Goal: Task Accomplishment & Management: Manage account settings

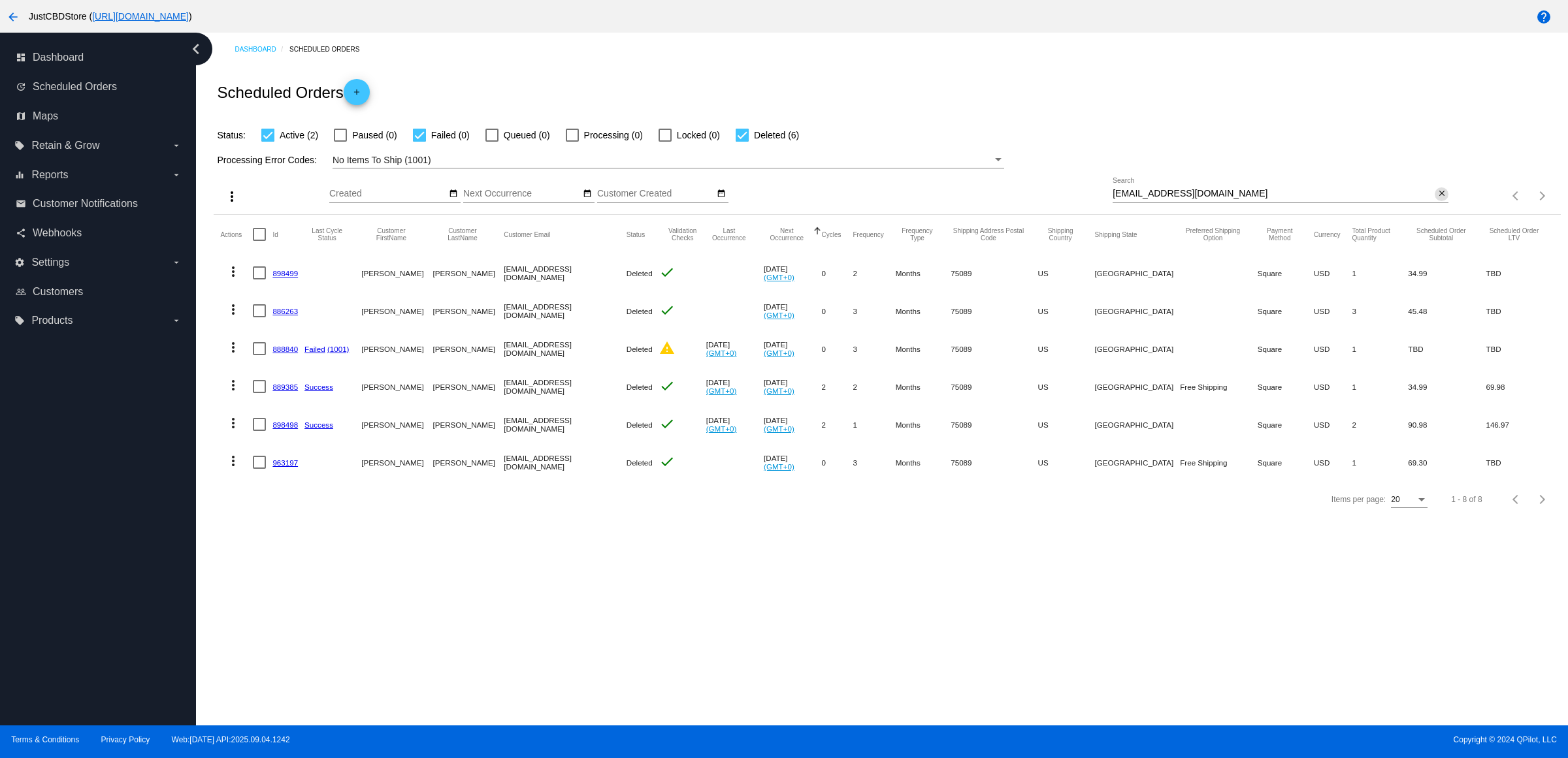
click at [1437, 199] on mat-icon "close" at bounding box center [1441, 194] width 9 height 10
click at [1432, 207] on mat-icon "search" at bounding box center [1440, 195] width 16 height 20
click at [1432, 199] on input "Search" at bounding box center [1280, 194] width 336 height 10
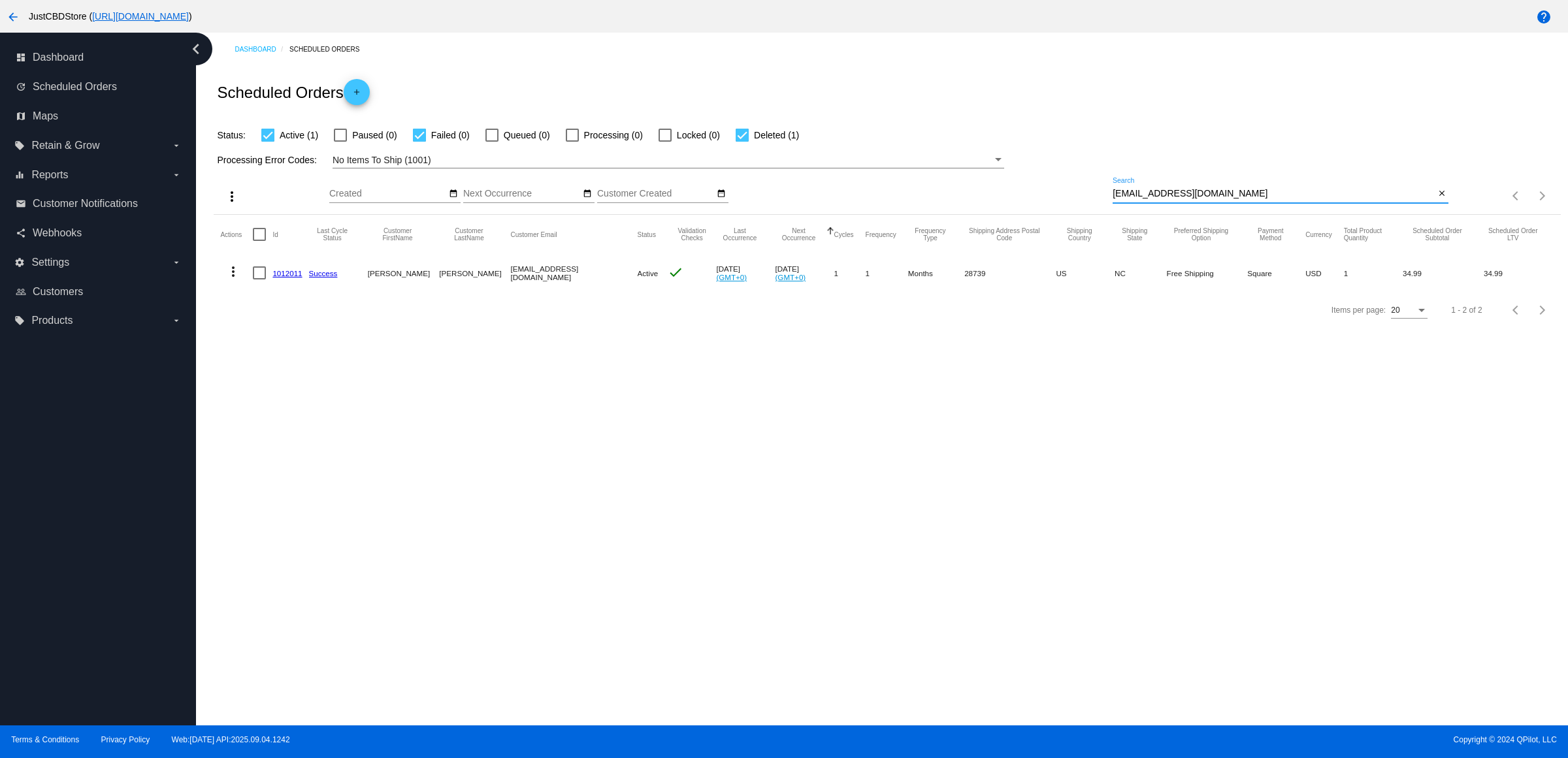
type input "[EMAIL_ADDRESS][DOMAIN_NAME]"
click at [293, 292] on mat-cell "1012011" at bounding box center [291, 273] width 36 height 38
click at [293, 278] on link "1012011" at bounding box center [287, 273] width 29 height 8
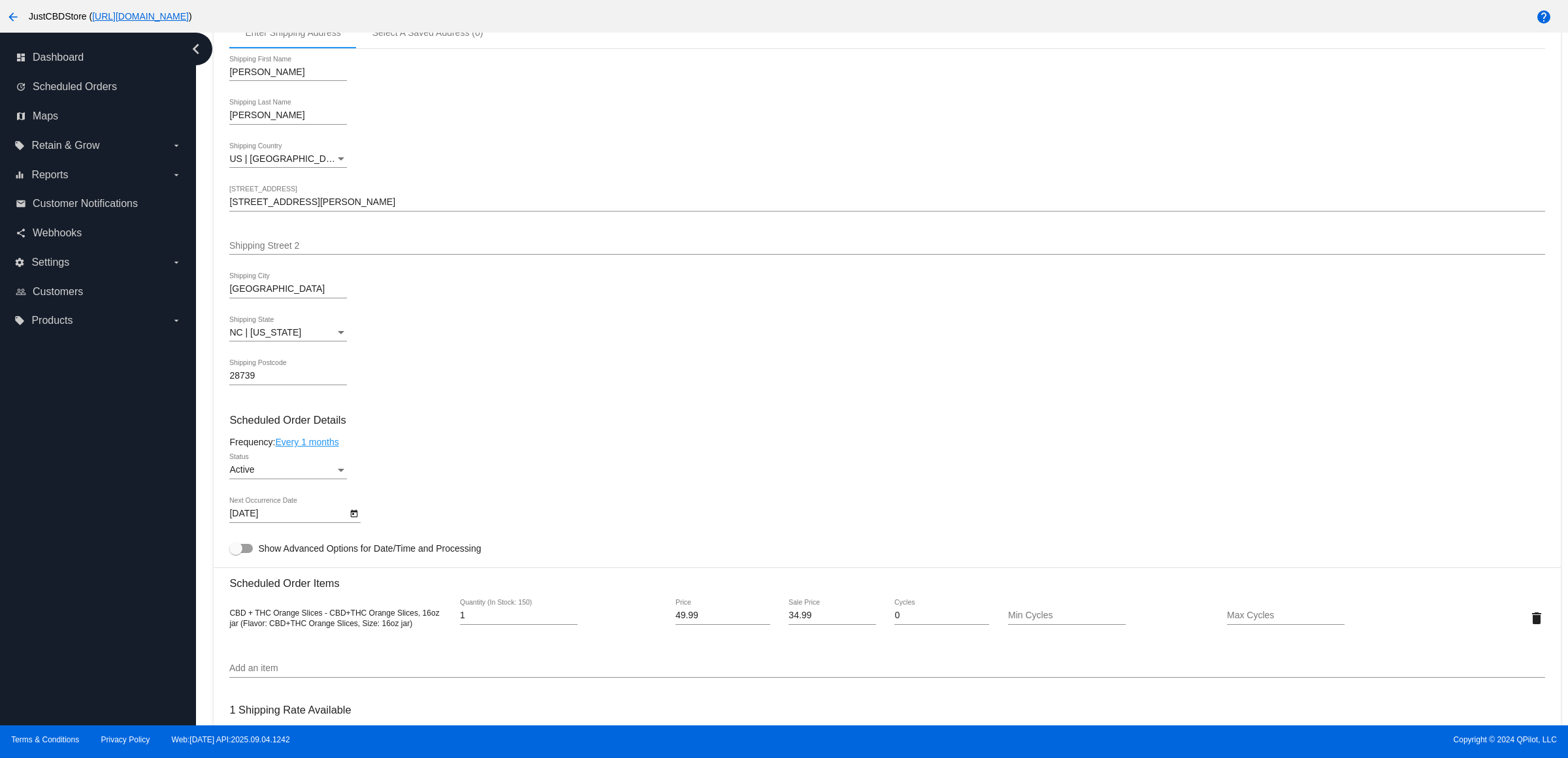
scroll to position [653, 0]
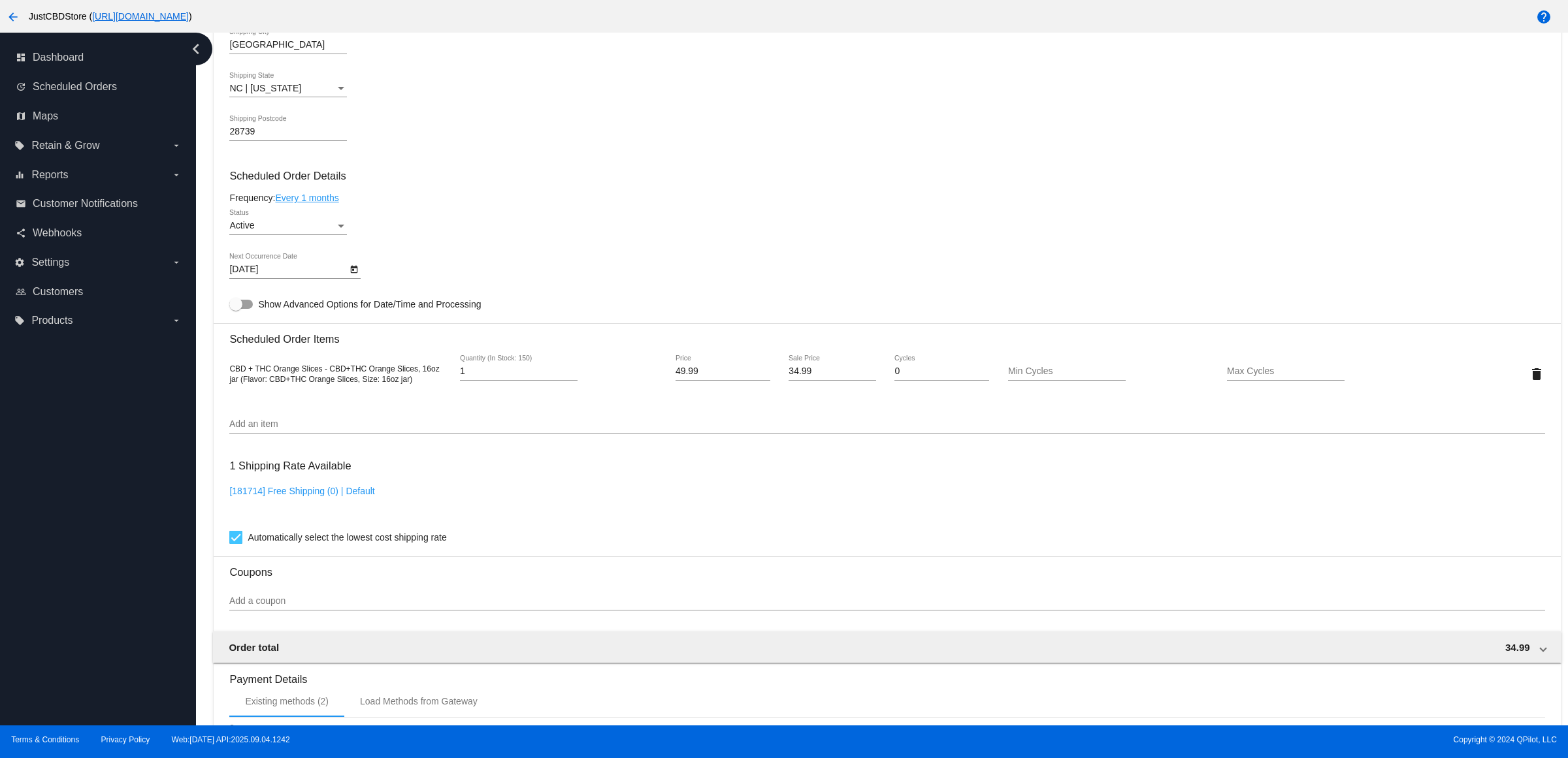
click at [1002, 182] on h3 "Scheduled Order Details" at bounding box center [886, 176] width 1315 height 13
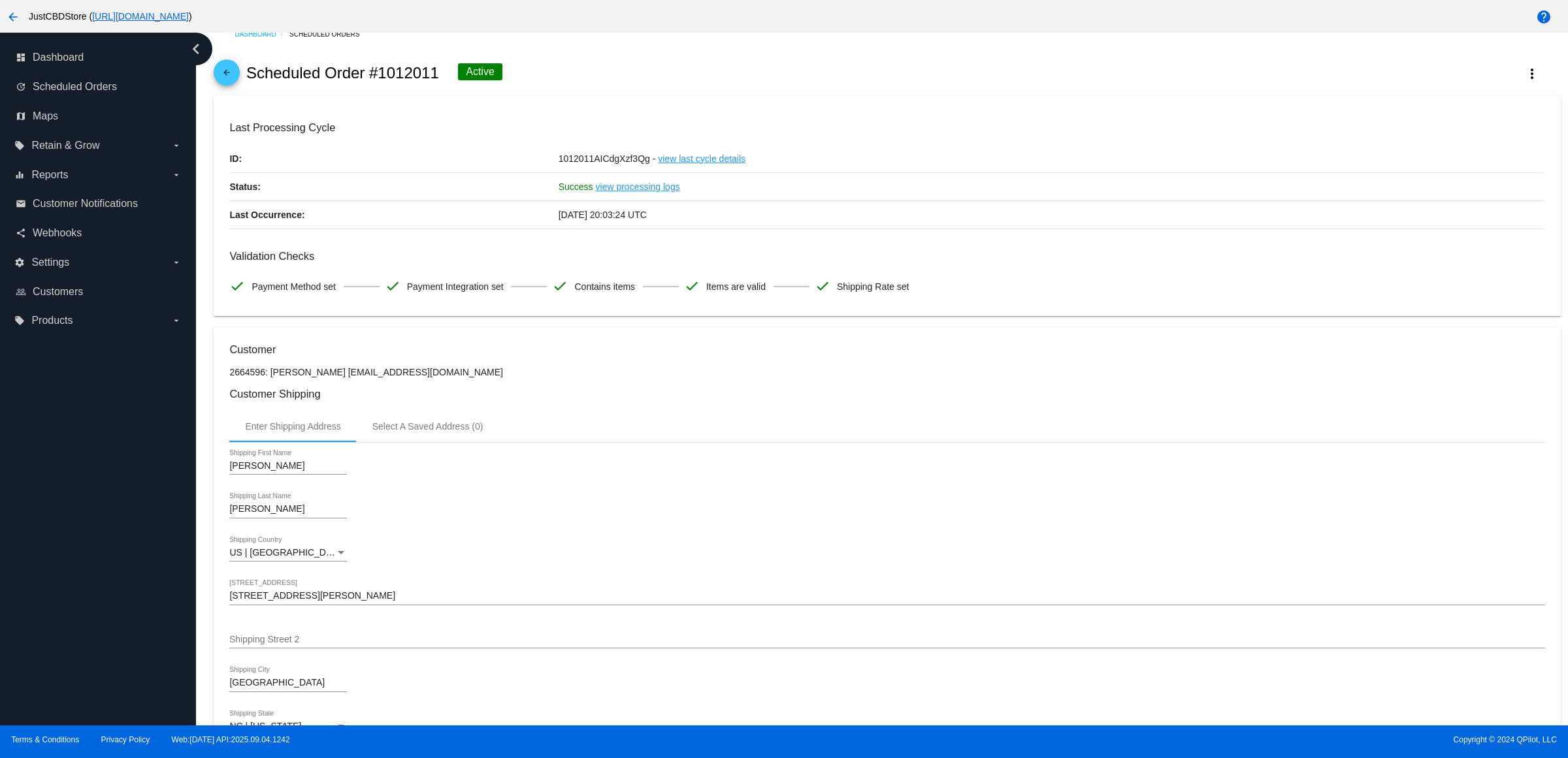
scroll to position [0, 0]
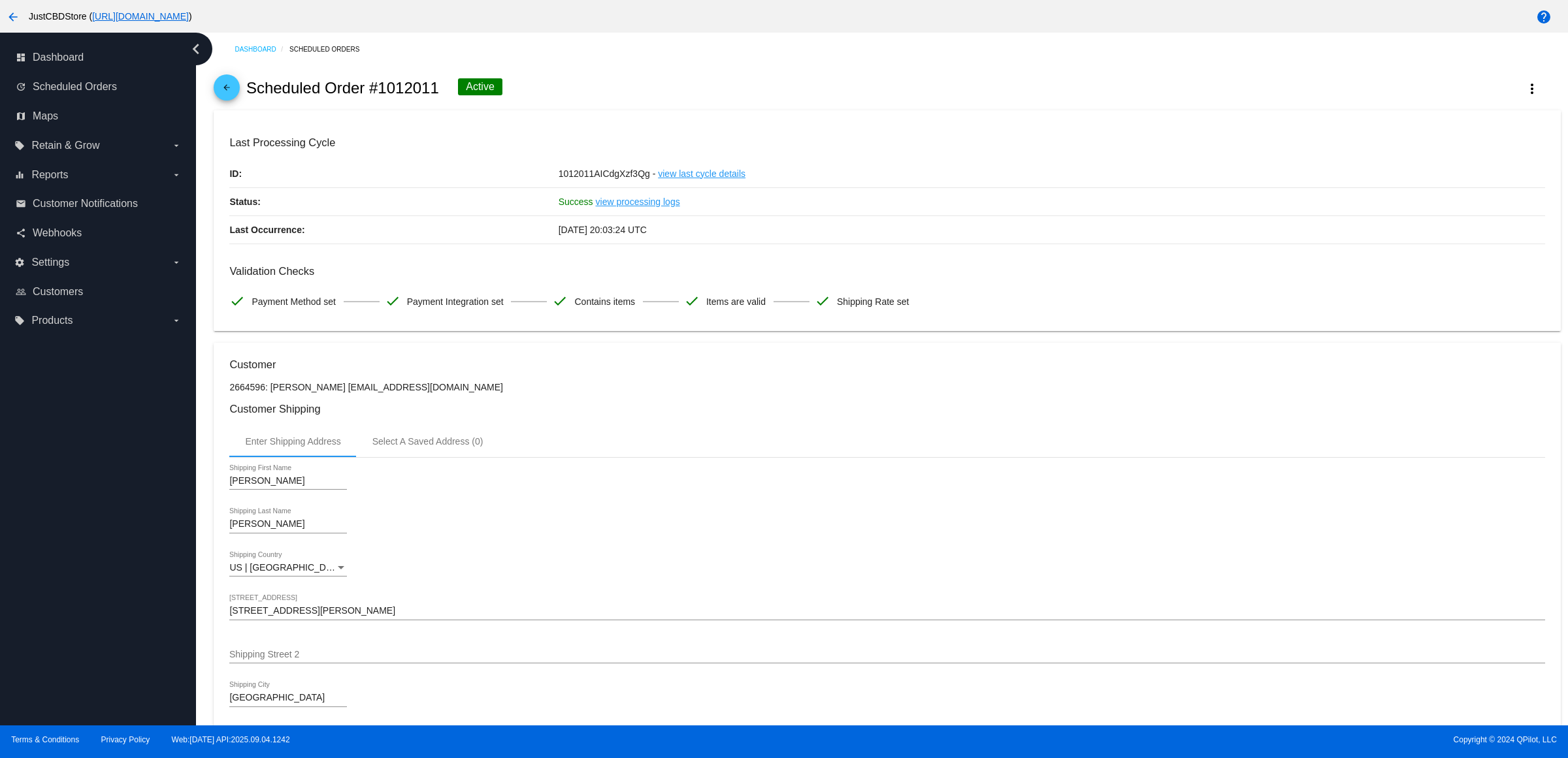
click at [227, 94] on mat-icon "arrow_back" at bounding box center [226, 91] width 16 height 16
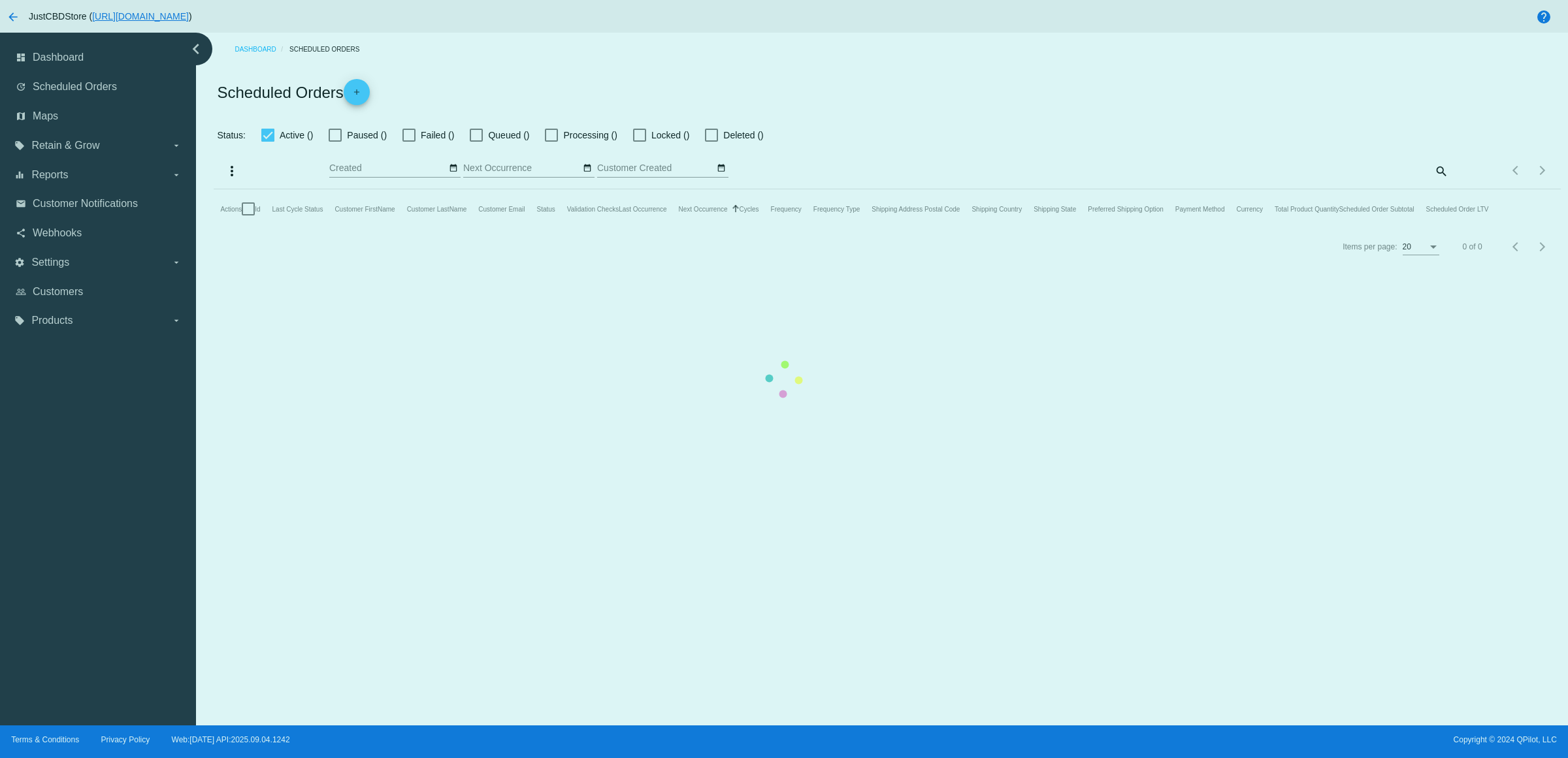
checkbox input "true"
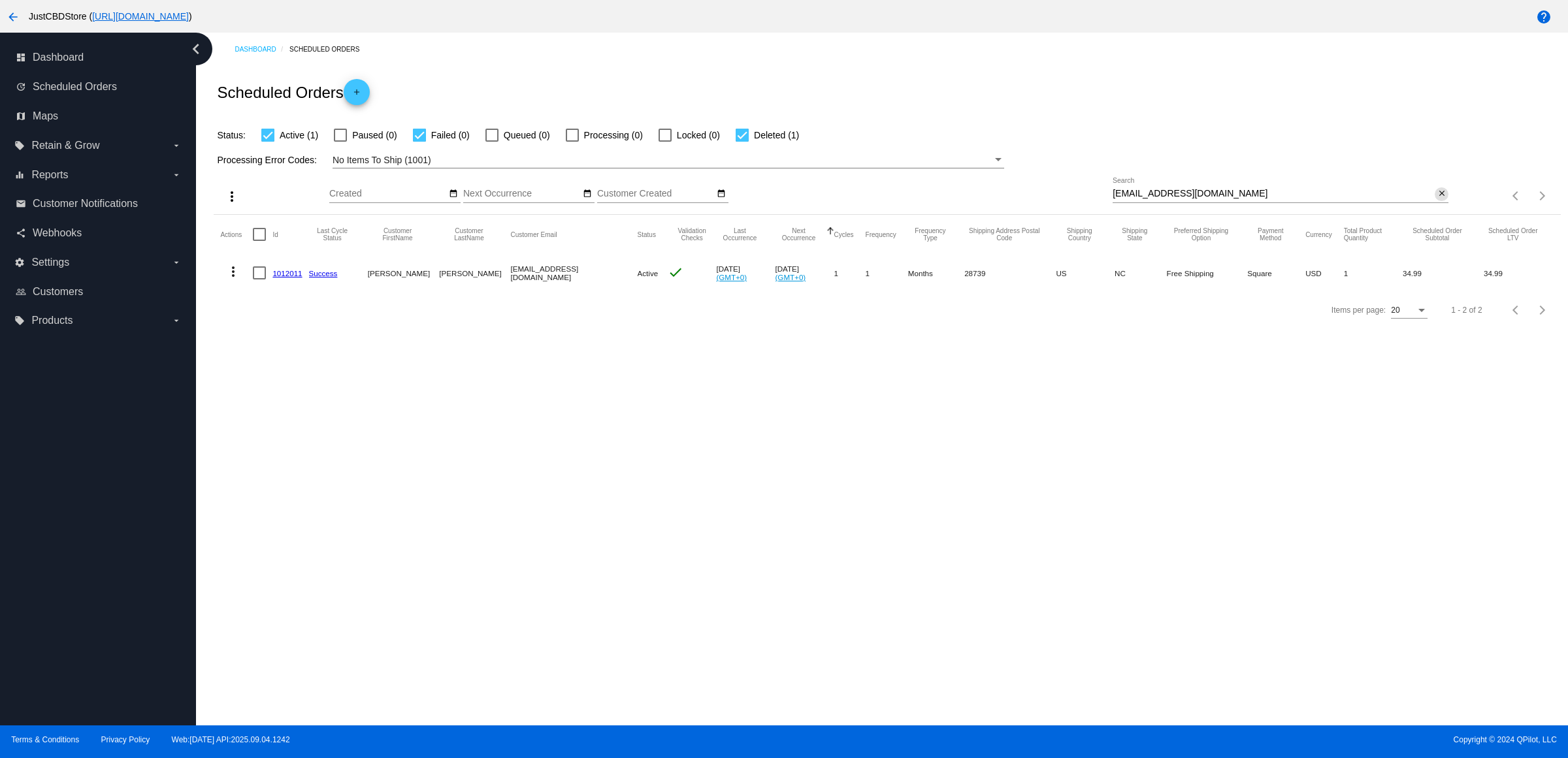
click at [1438, 199] on mat-icon "close" at bounding box center [1441, 194] width 9 height 10
click at [1437, 207] on mat-icon "search" at bounding box center [1440, 195] width 16 height 20
click at [1437, 199] on input "Search" at bounding box center [1280, 194] width 336 height 10
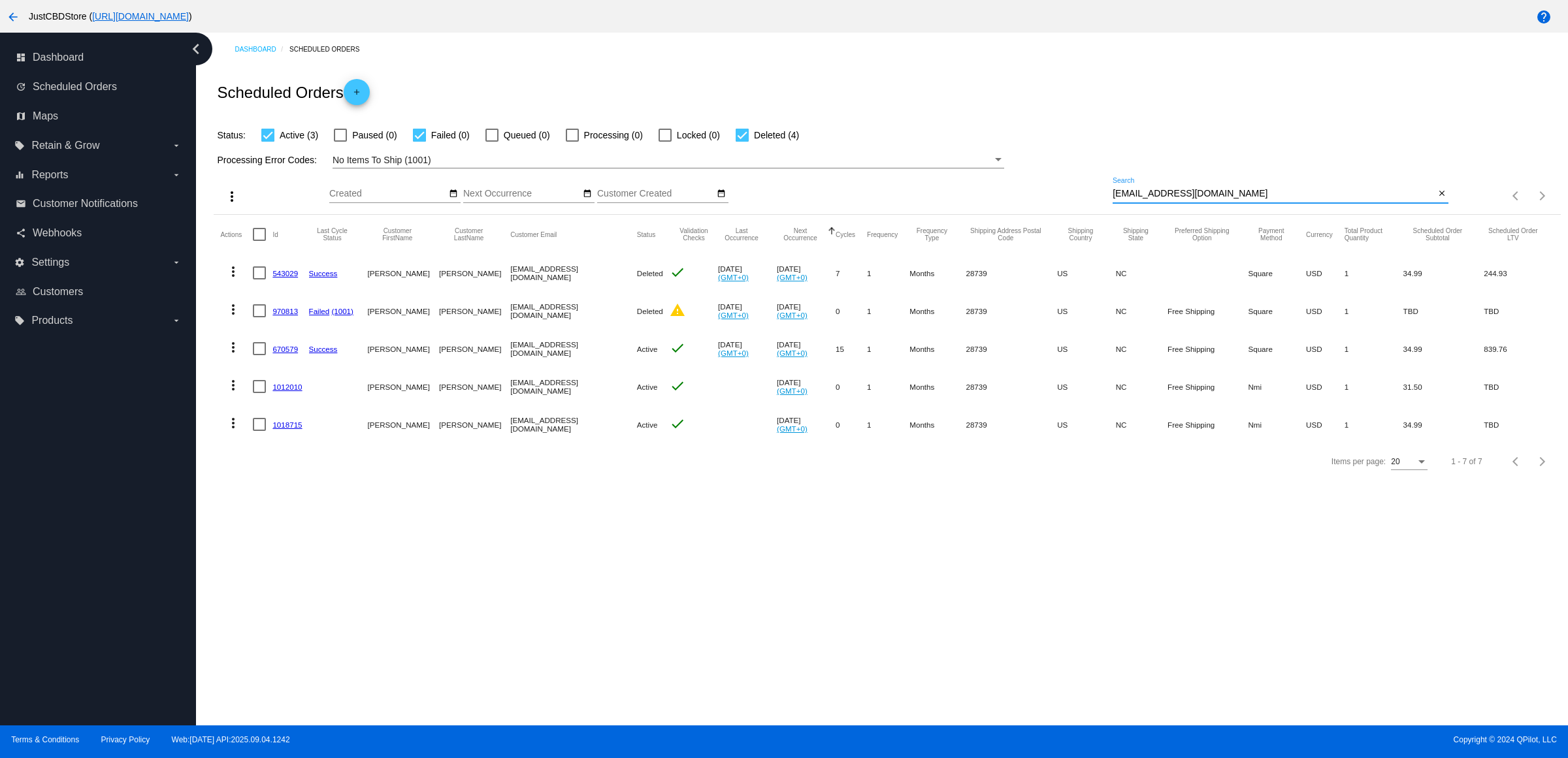
type input "[EMAIL_ADDRESS][DOMAIN_NAME]"
click at [293, 354] on link "670579" at bounding box center [285, 348] width 25 height 8
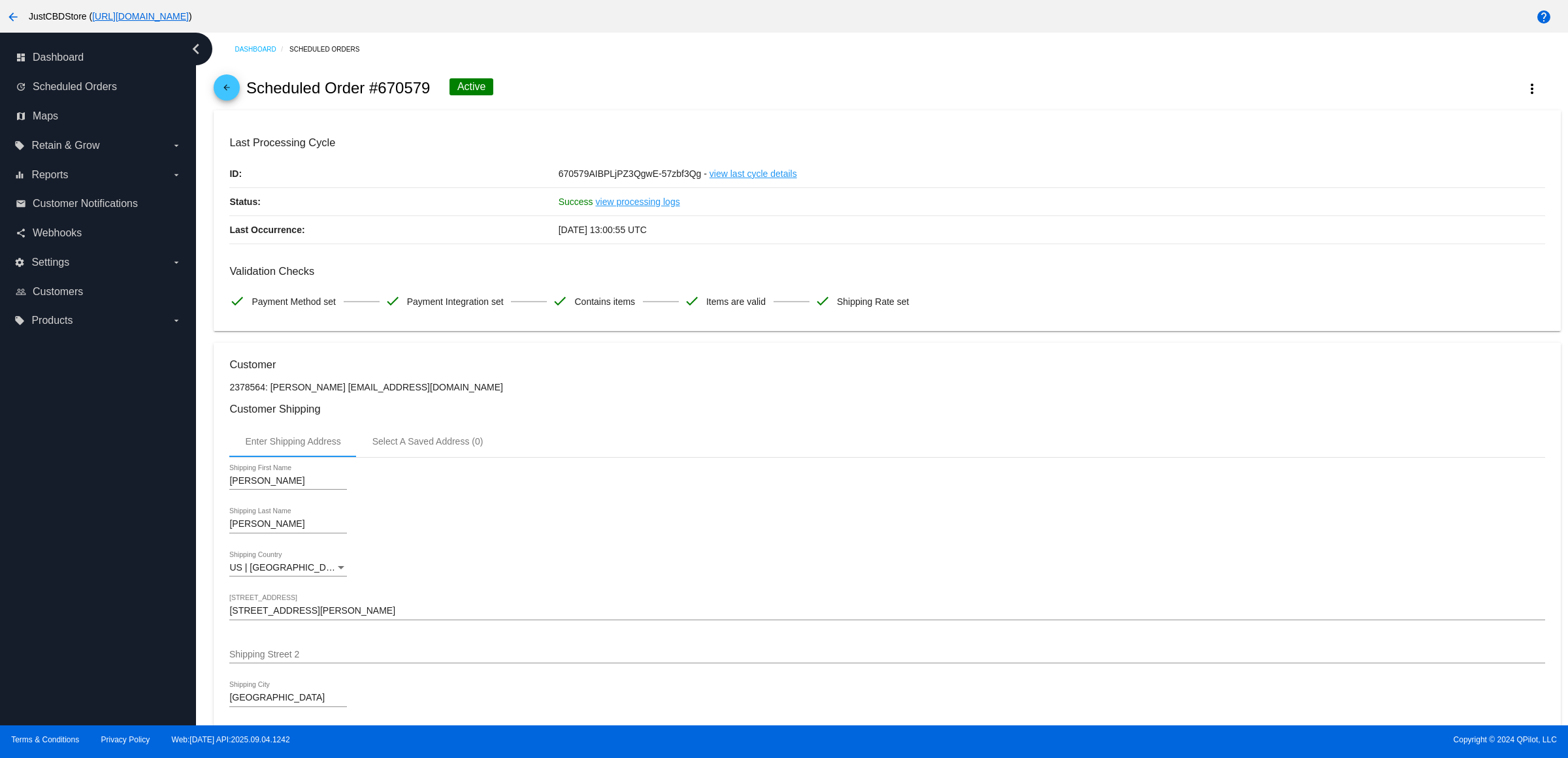
click at [234, 99] on mat-icon "arrow_back" at bounding box center [226, 91] width 16 height 16
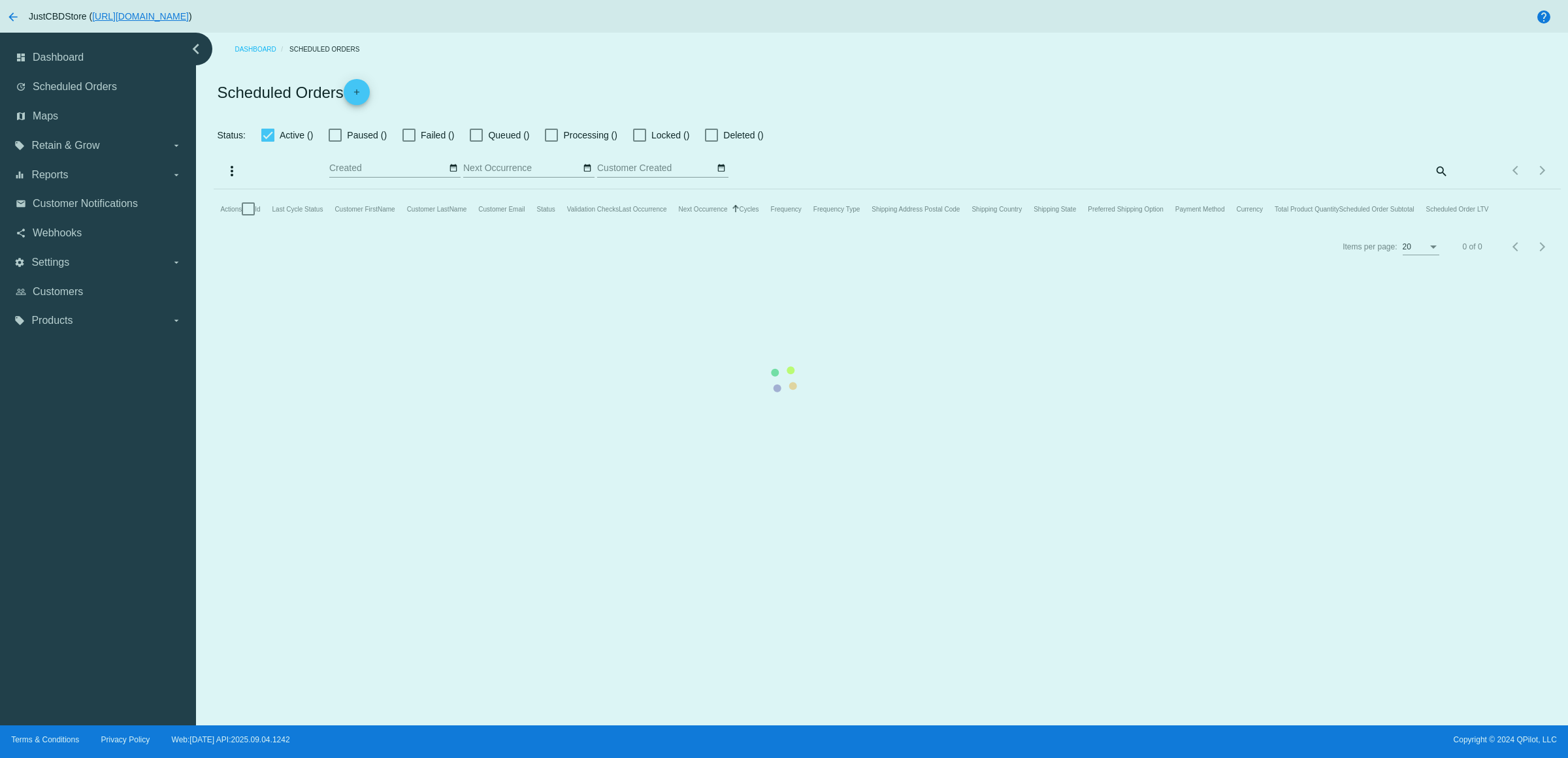
checkbox input "true"
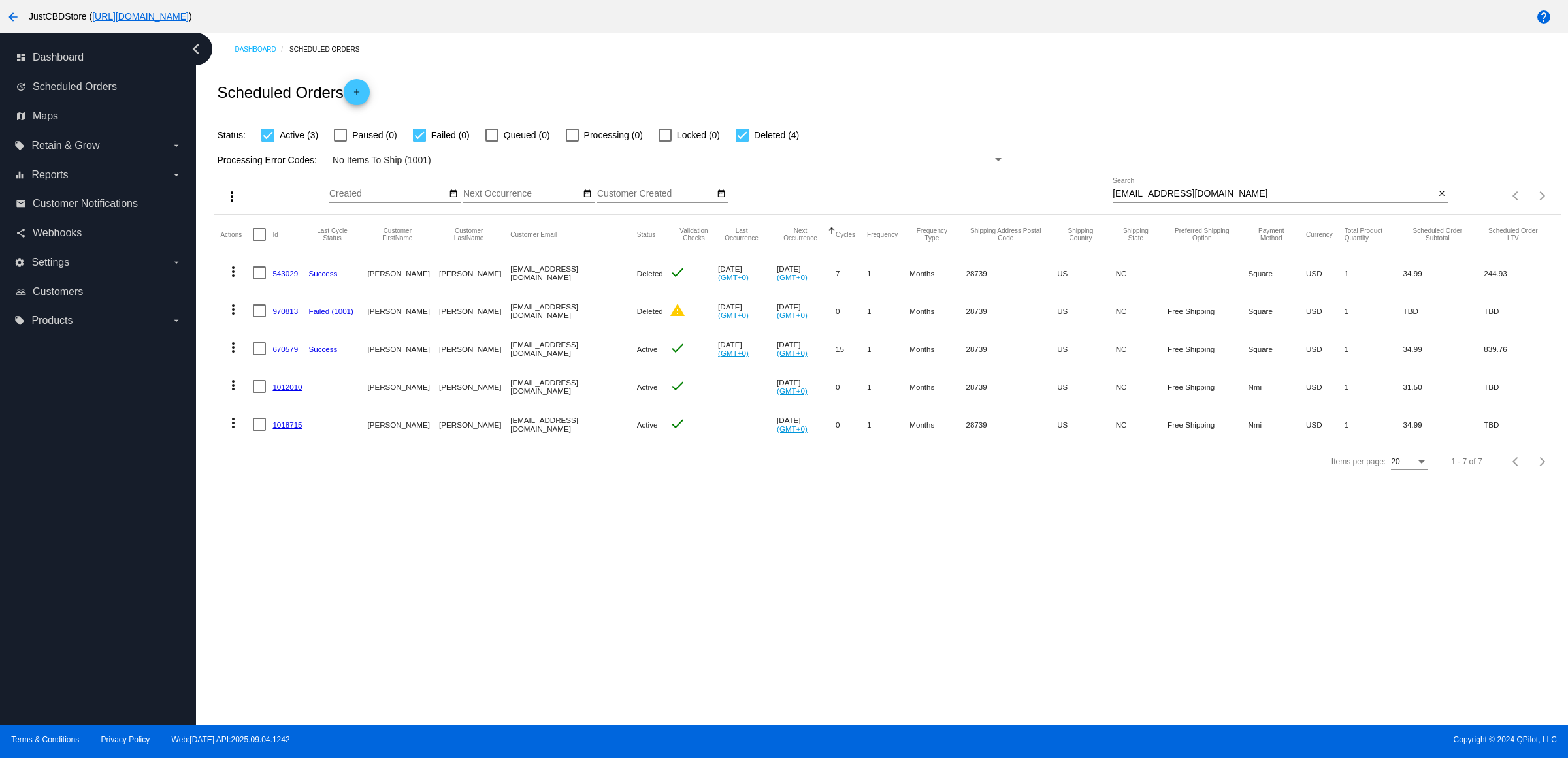
click at [1059, 106] on div "Scheduled Orders add" at bounding box center [886, 92] width 1346 height 52
click at [298, 391] on link "1012010" at bounding box center [287, 386] width 29 height 8
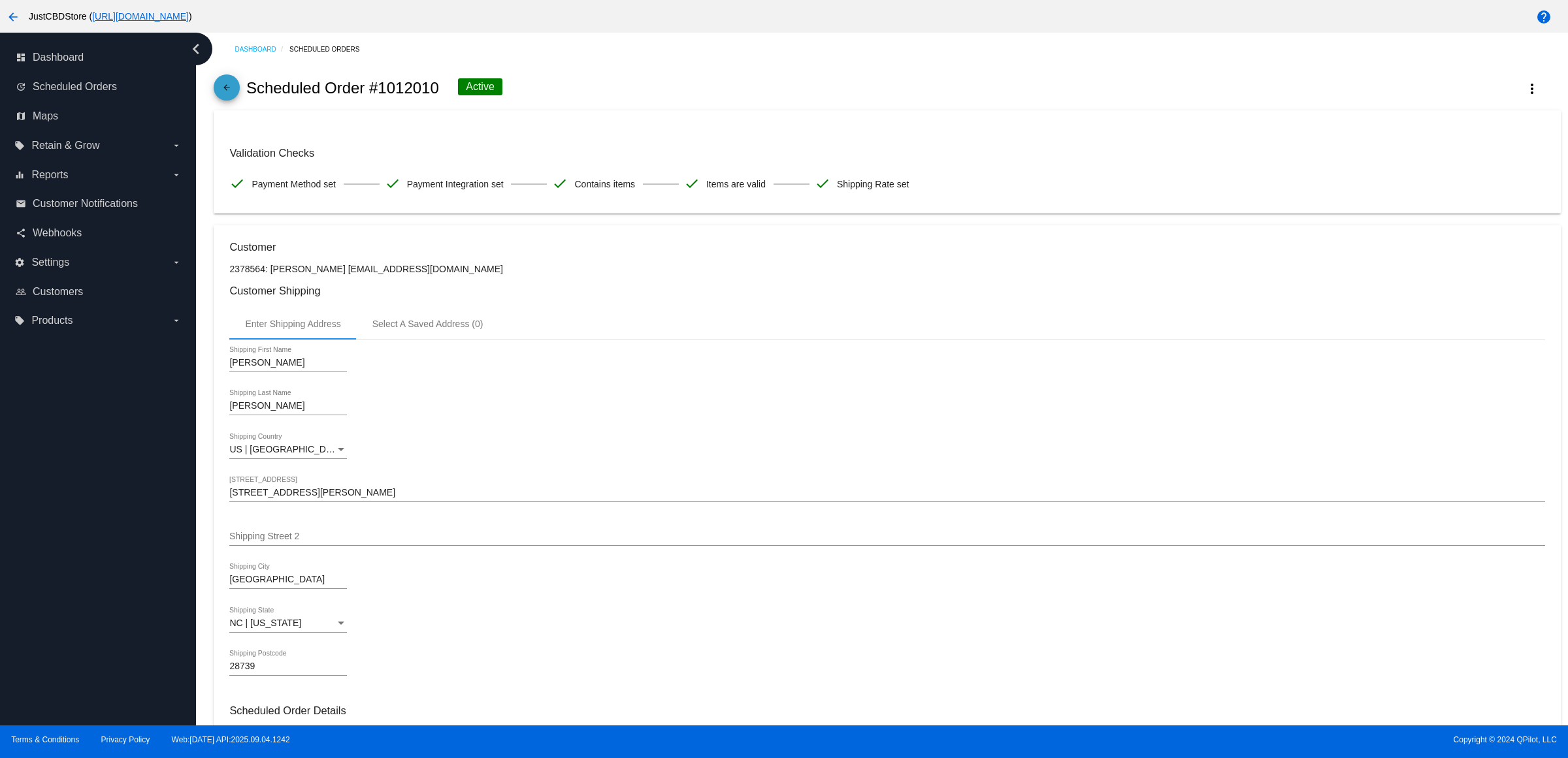
click at [234, 94] on mat-icon "arrow_back" at bounding box center [226, 91] width 16 height 16
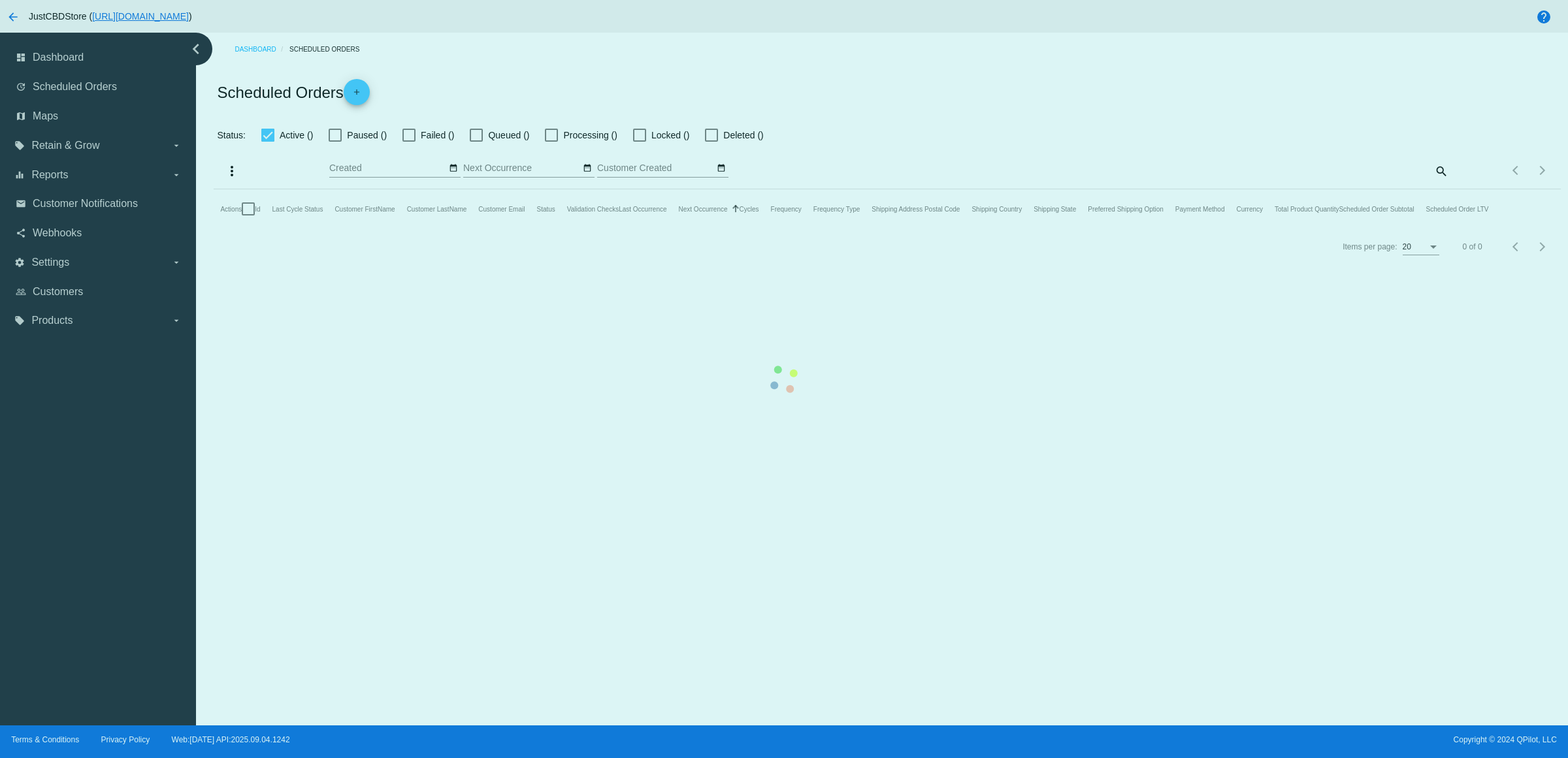
checkbox input "true"
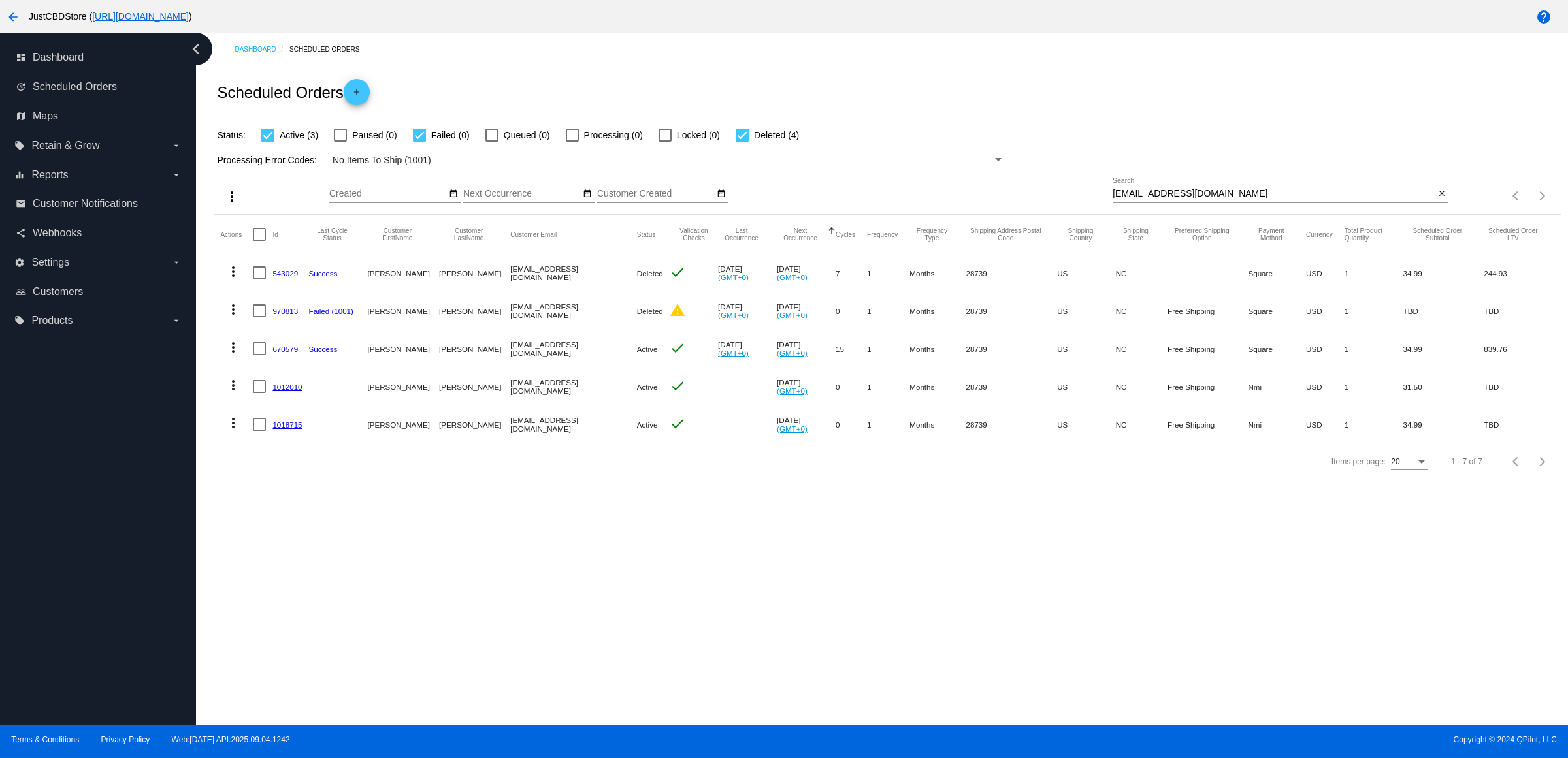
click at [293, 443] on mat-cell "1018715" at bounding box center [291, 424] width 36 height 38
click at [298, 429] on link "1018715" at bounding box center [287, 425] width 29 height 8
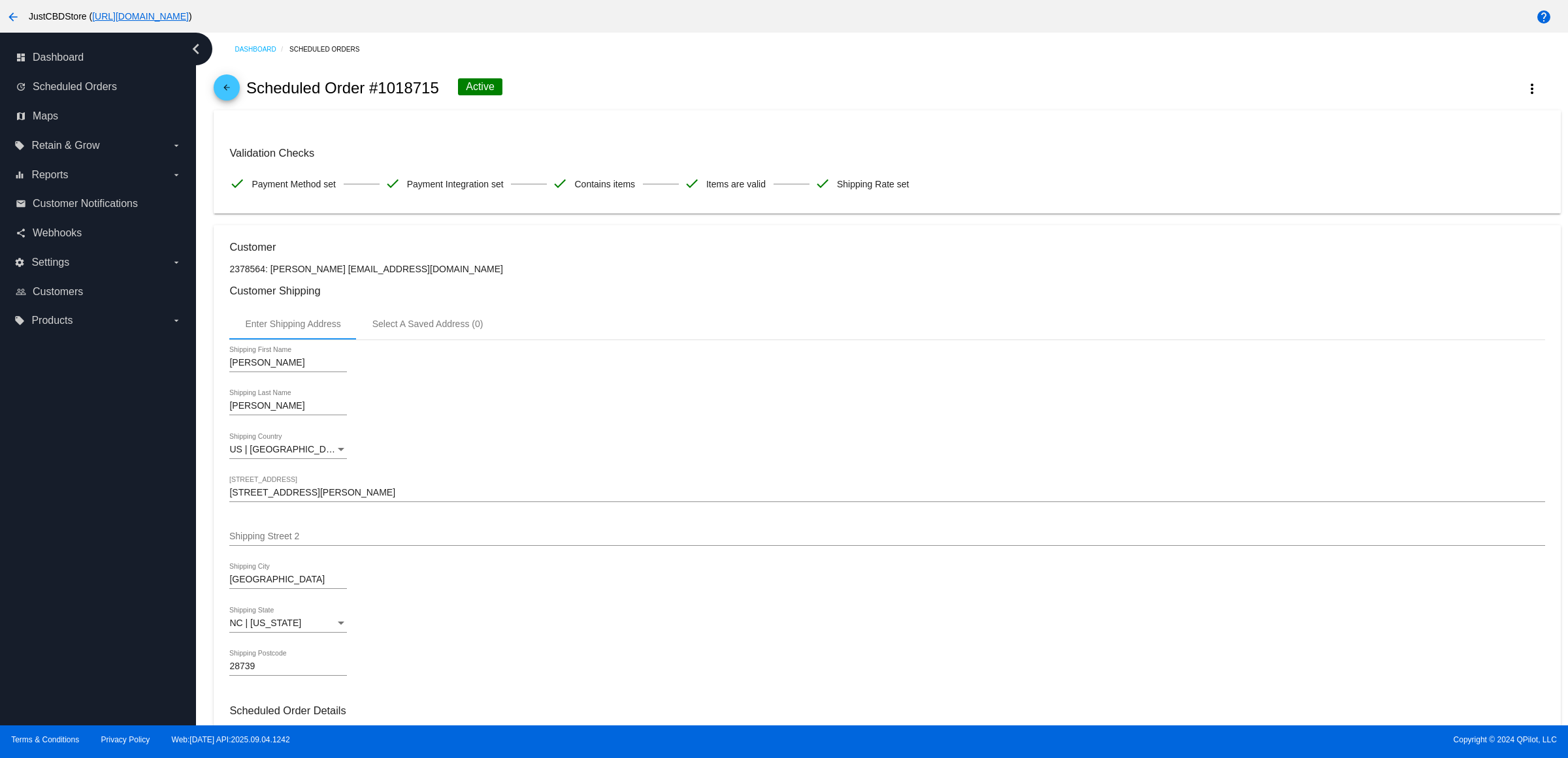
click at [232, 91] on mat-icon "arrow_back" at bounding box center [226, 91] width 16 height 16
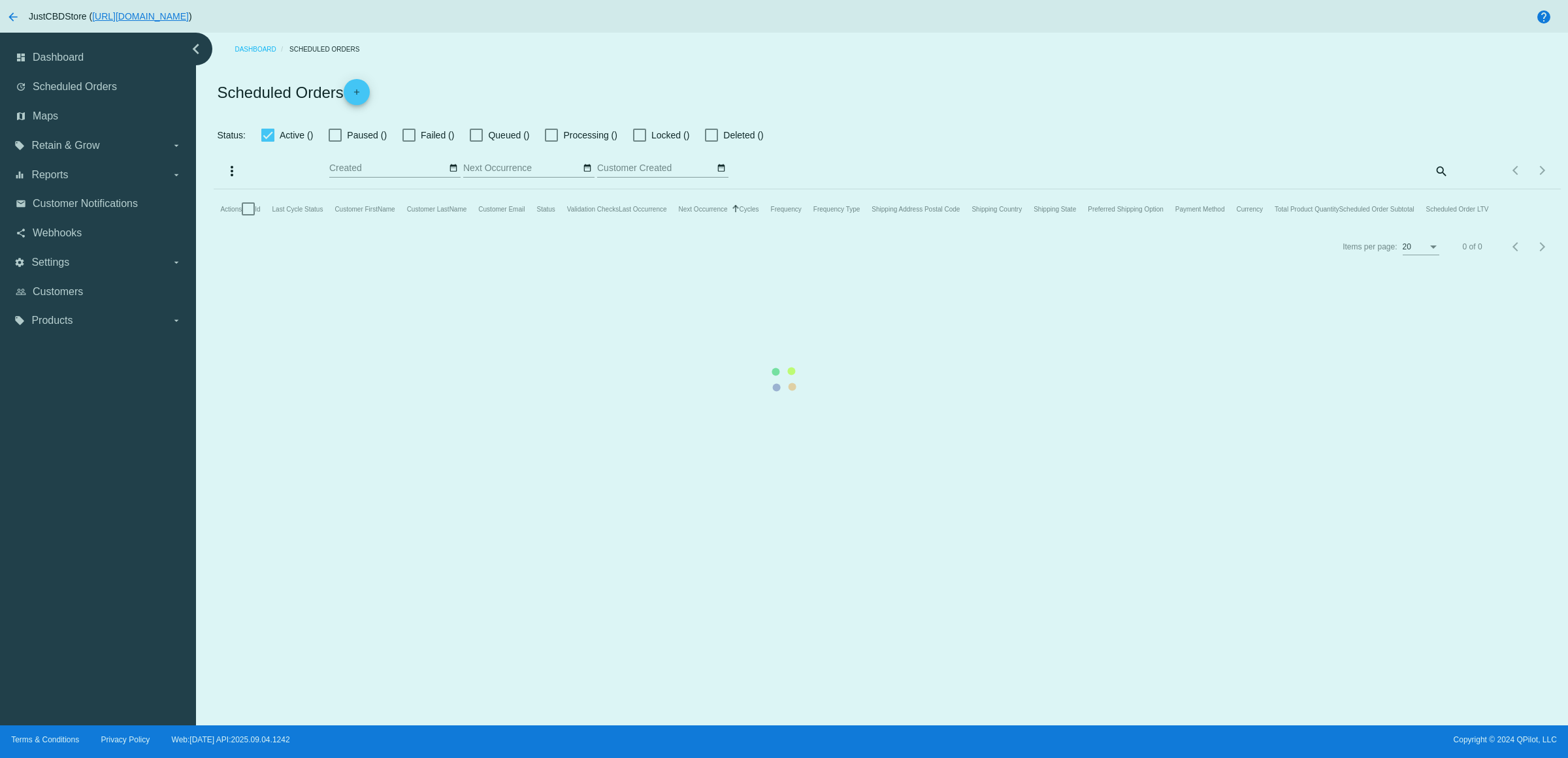
checkbox input "true"
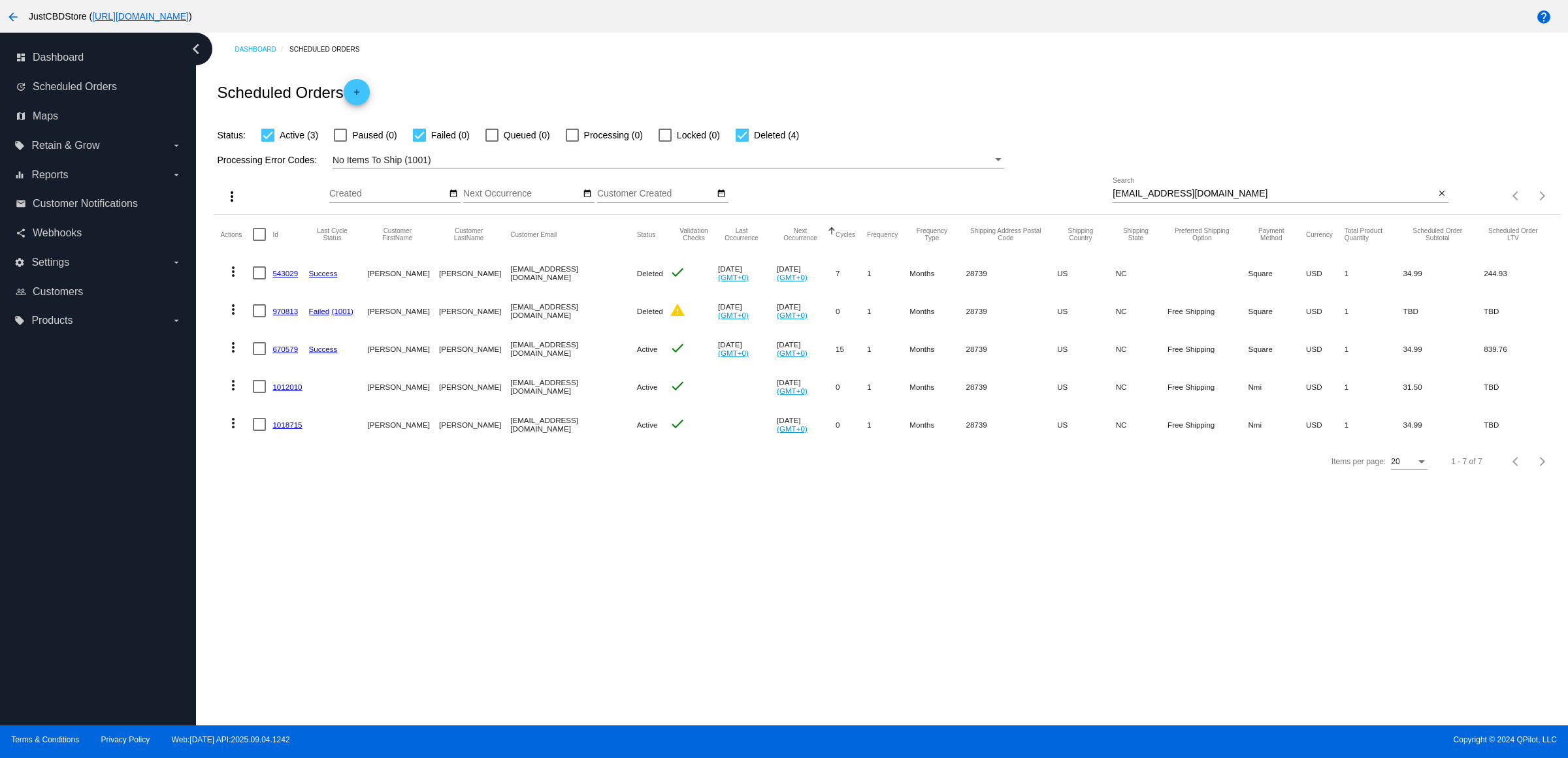
click at [298, 354] on link "670579" at bounding box center [285, 348] width 25 height 8
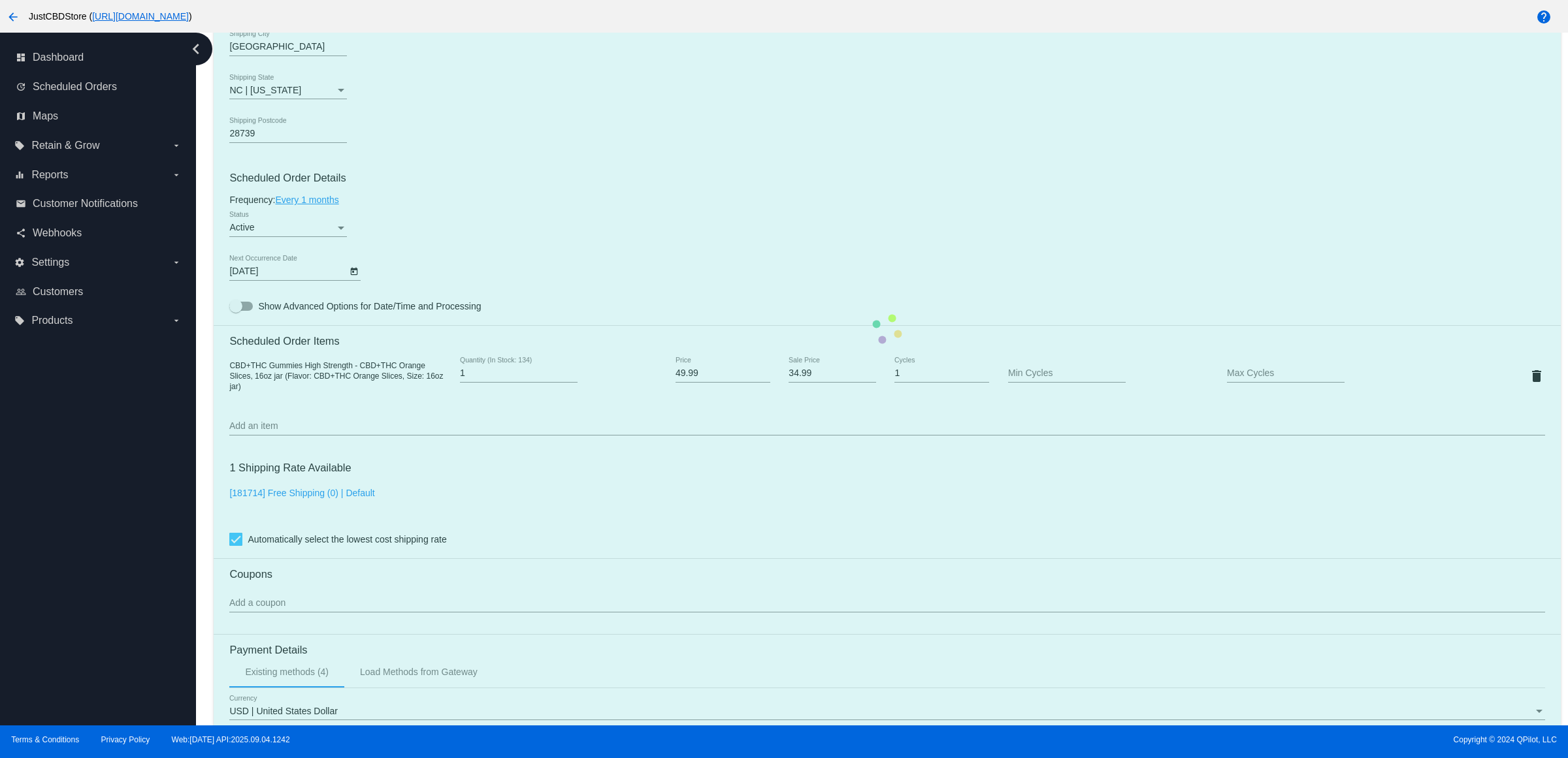
scroll to position [653, 0]
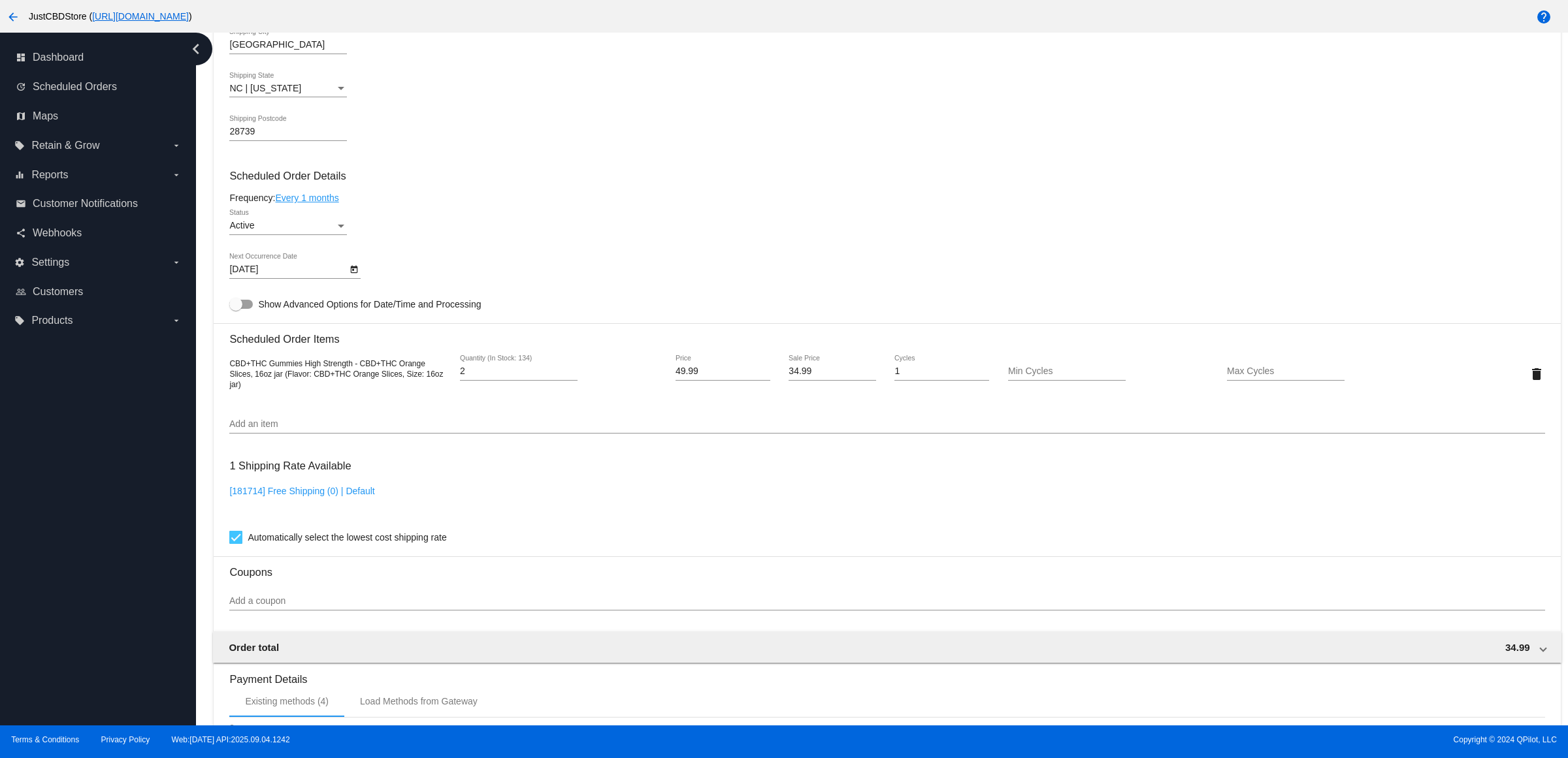
type input "2"
click at [575, 377] on input "2" at bounding box center [518, 372] width 118 height 10
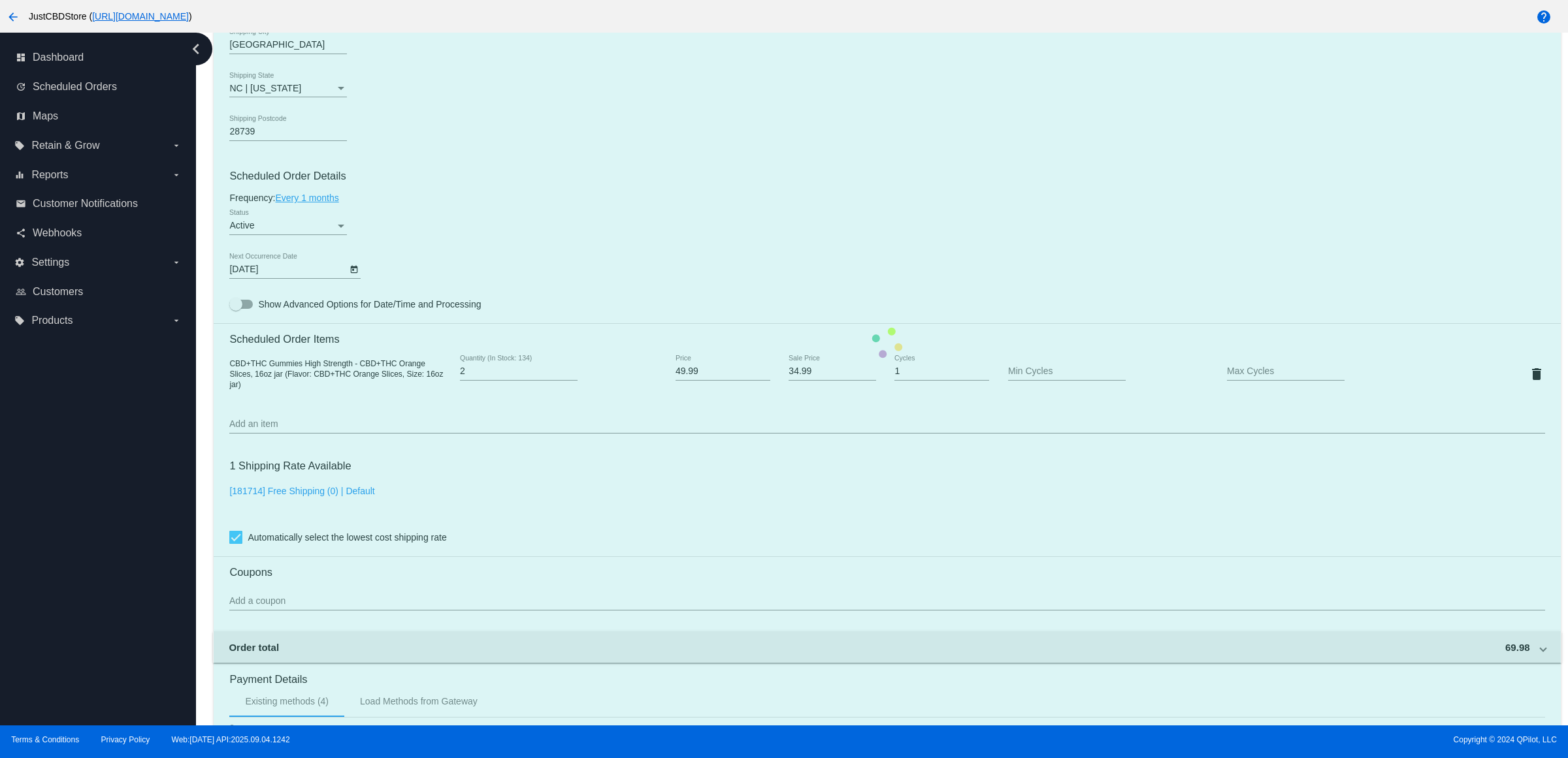
click at [611, 237] on mat-card "Customer 2378564: [PERSON_NAME] [EMAIL_ADDRESS][DOMAIN_NAME] Customer Shipping …" at bounding box center [886, 343] width 1346 height 1306
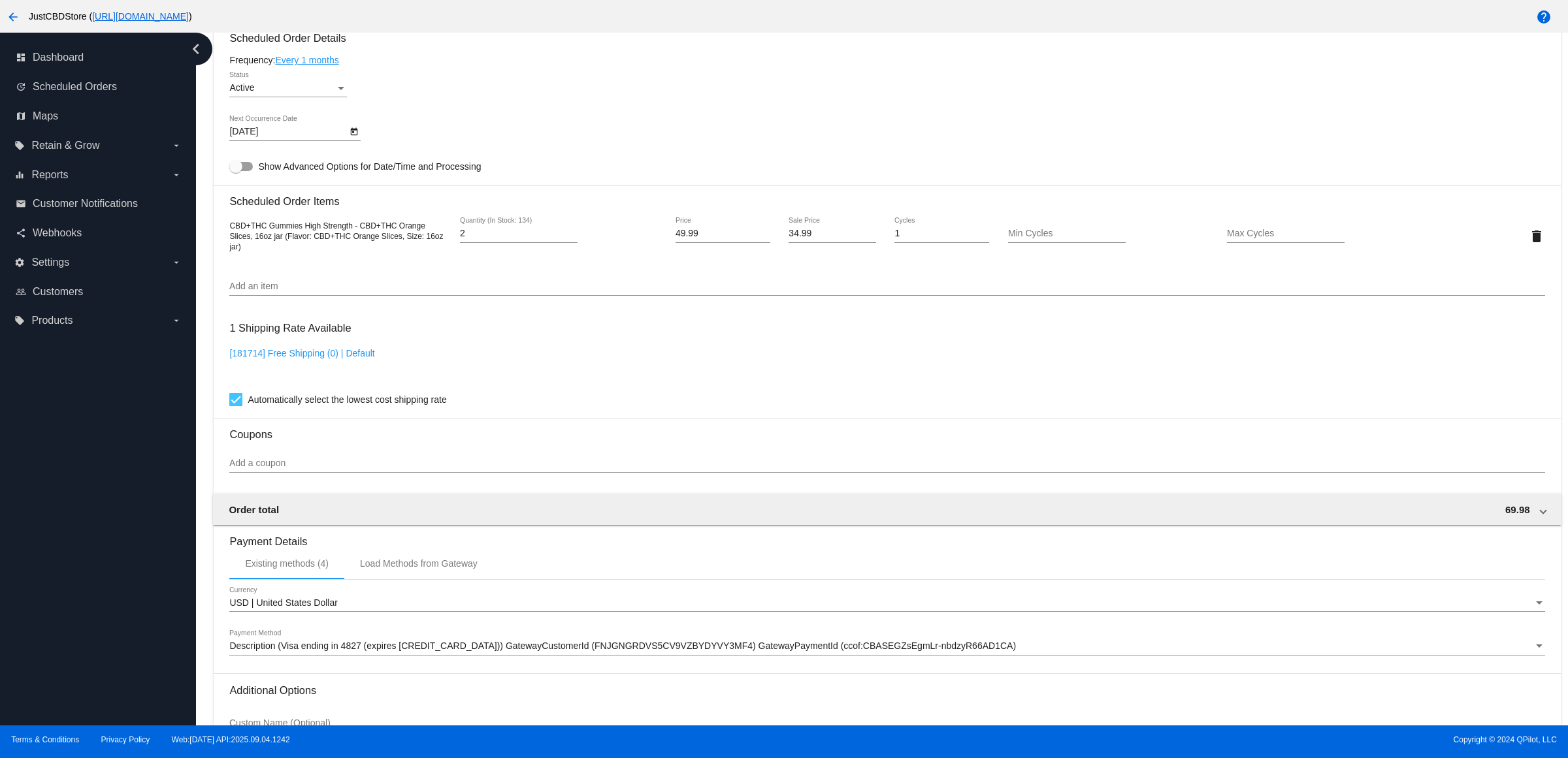
scroll to position [939, 0]
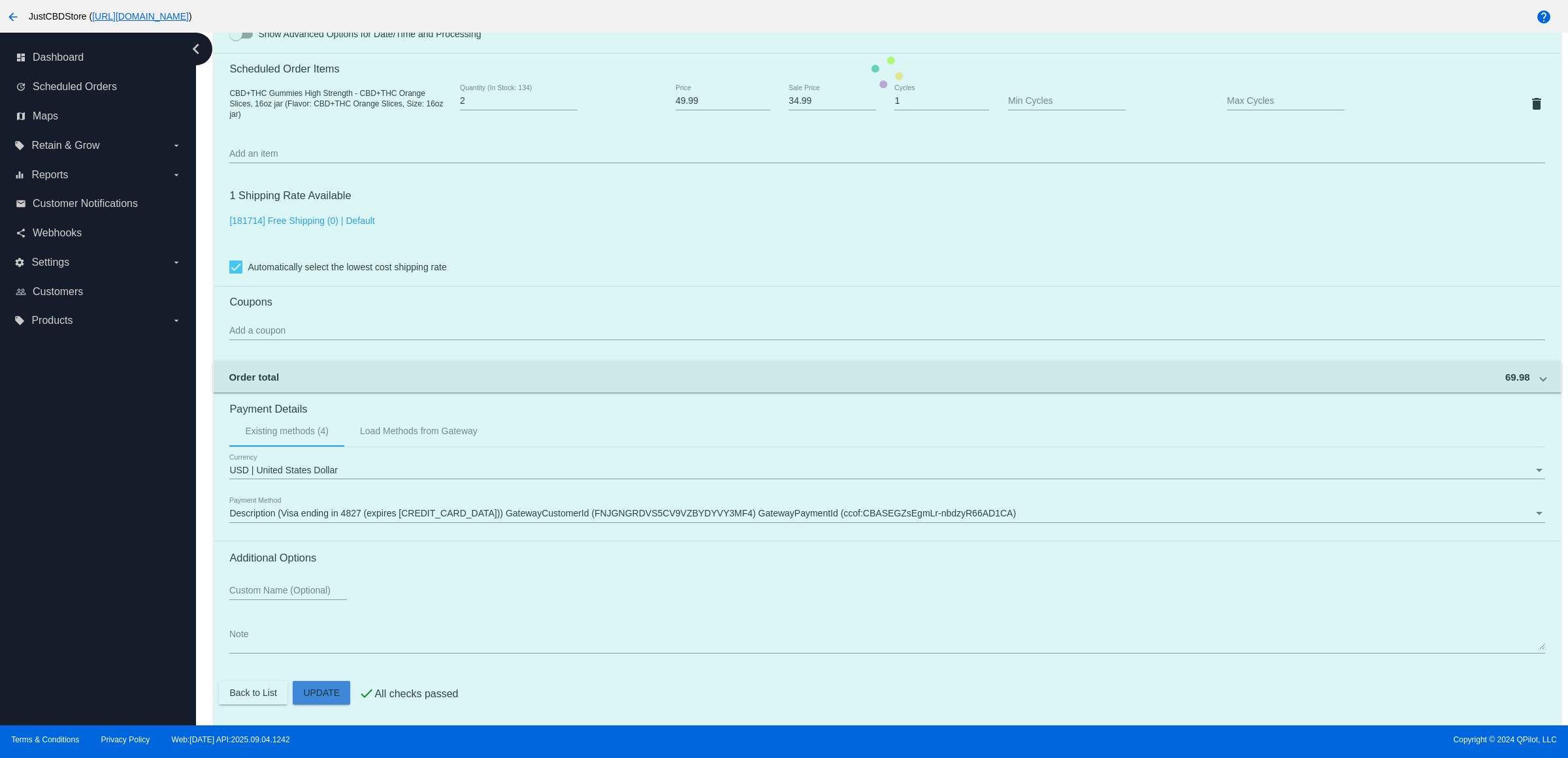
click at [334, 691] on mat-card "Customer 2378564: [PERSON_NAME] [EMAIL_ADDRESS][DOMAIN_NAME] Customer Shipping …" at bounding box center [886, 73] width 1346 height 1306
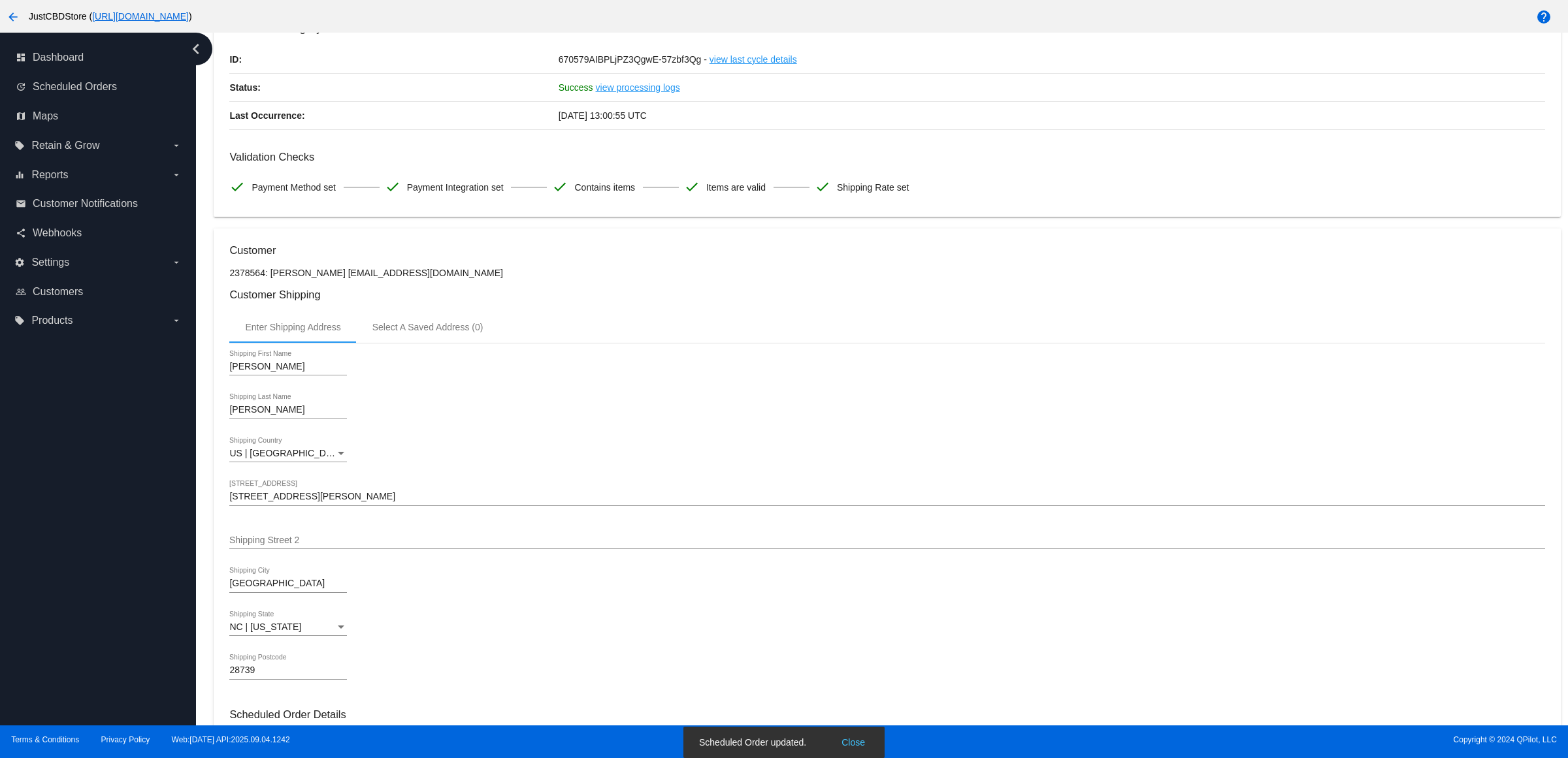
scroll to position [0, 0]
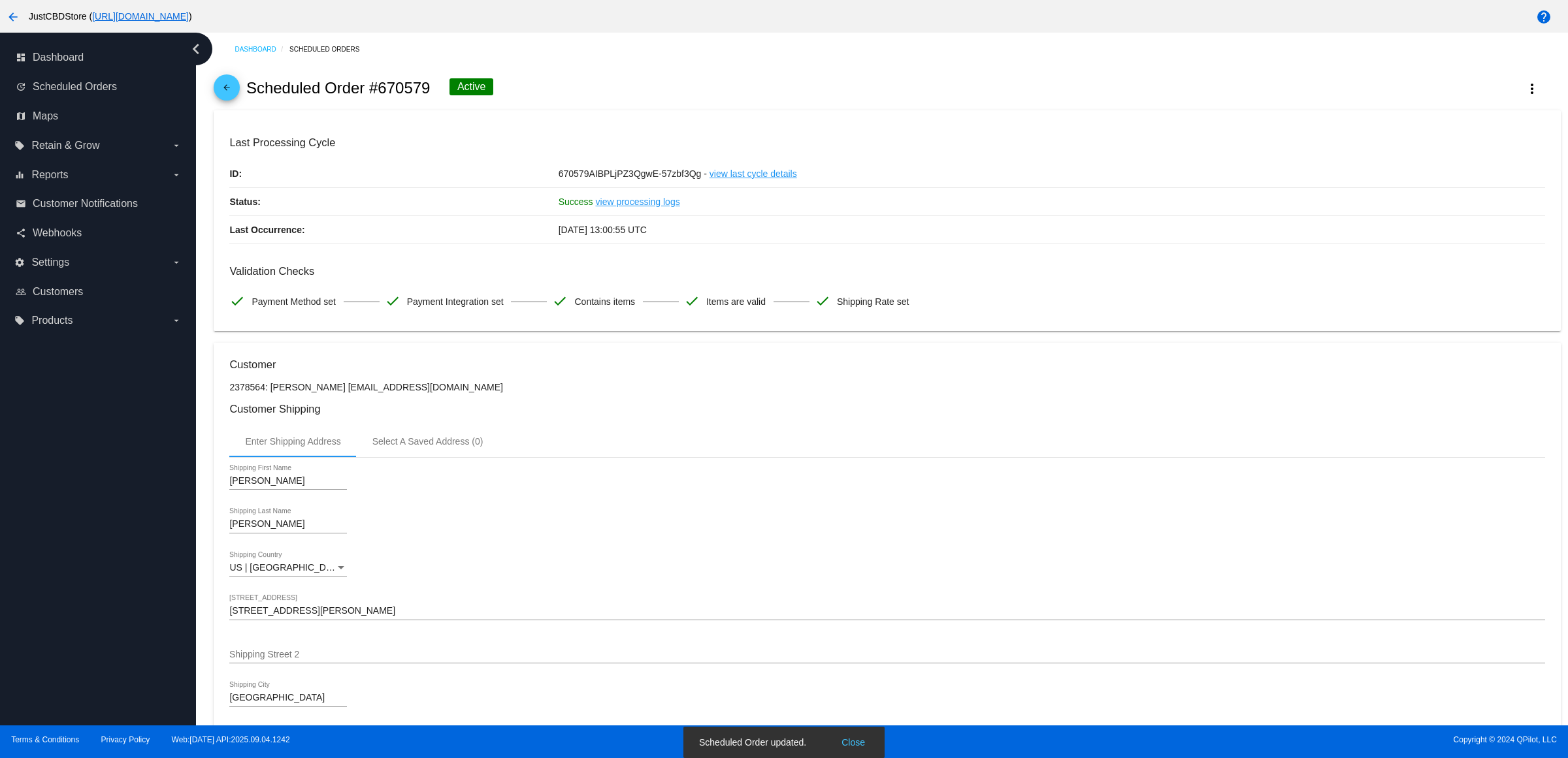
click at [225, 87] on span "arrow_back" at bounding box center [226, 90] width 16 height 32
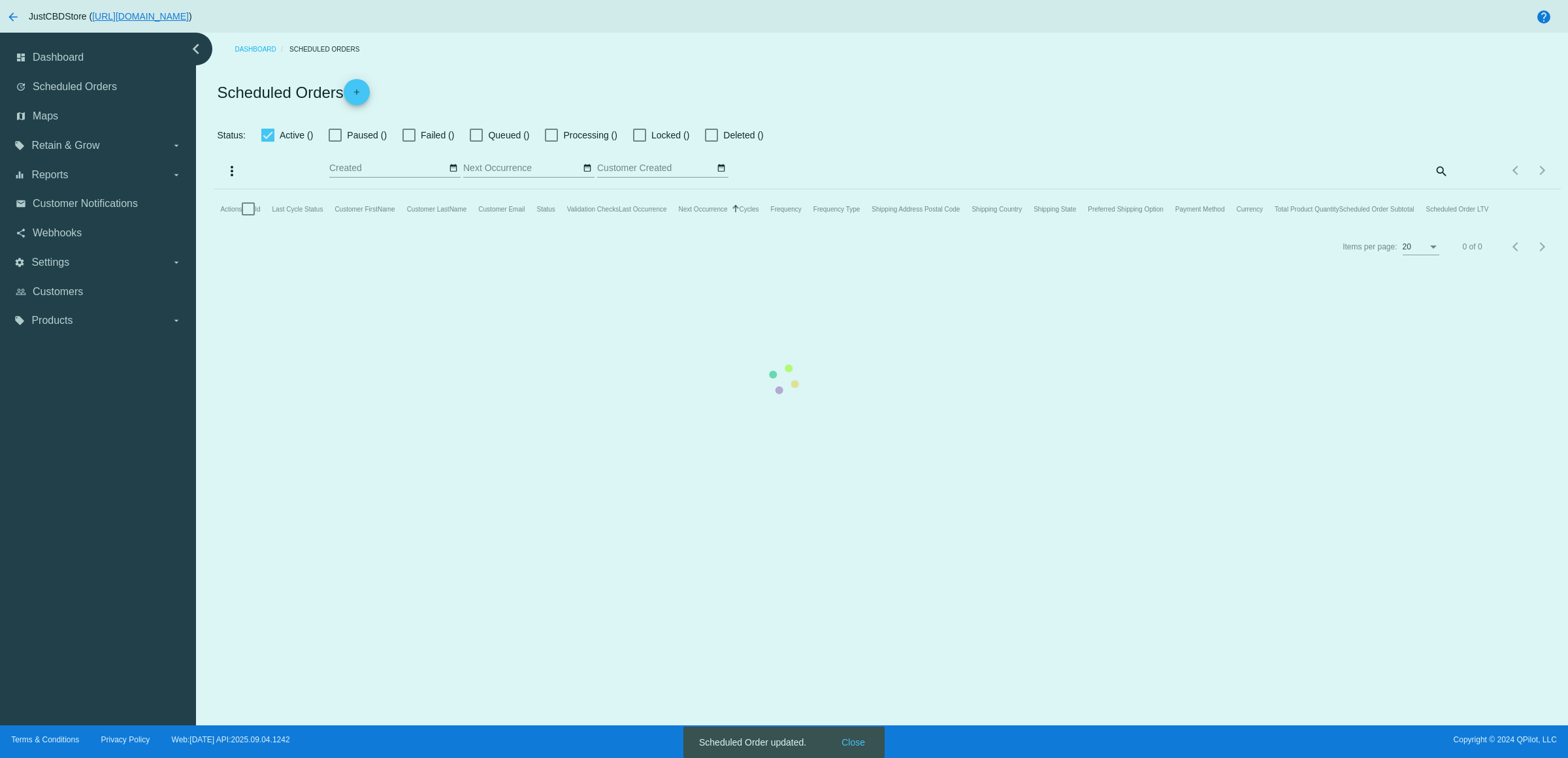
checkbox input "true"
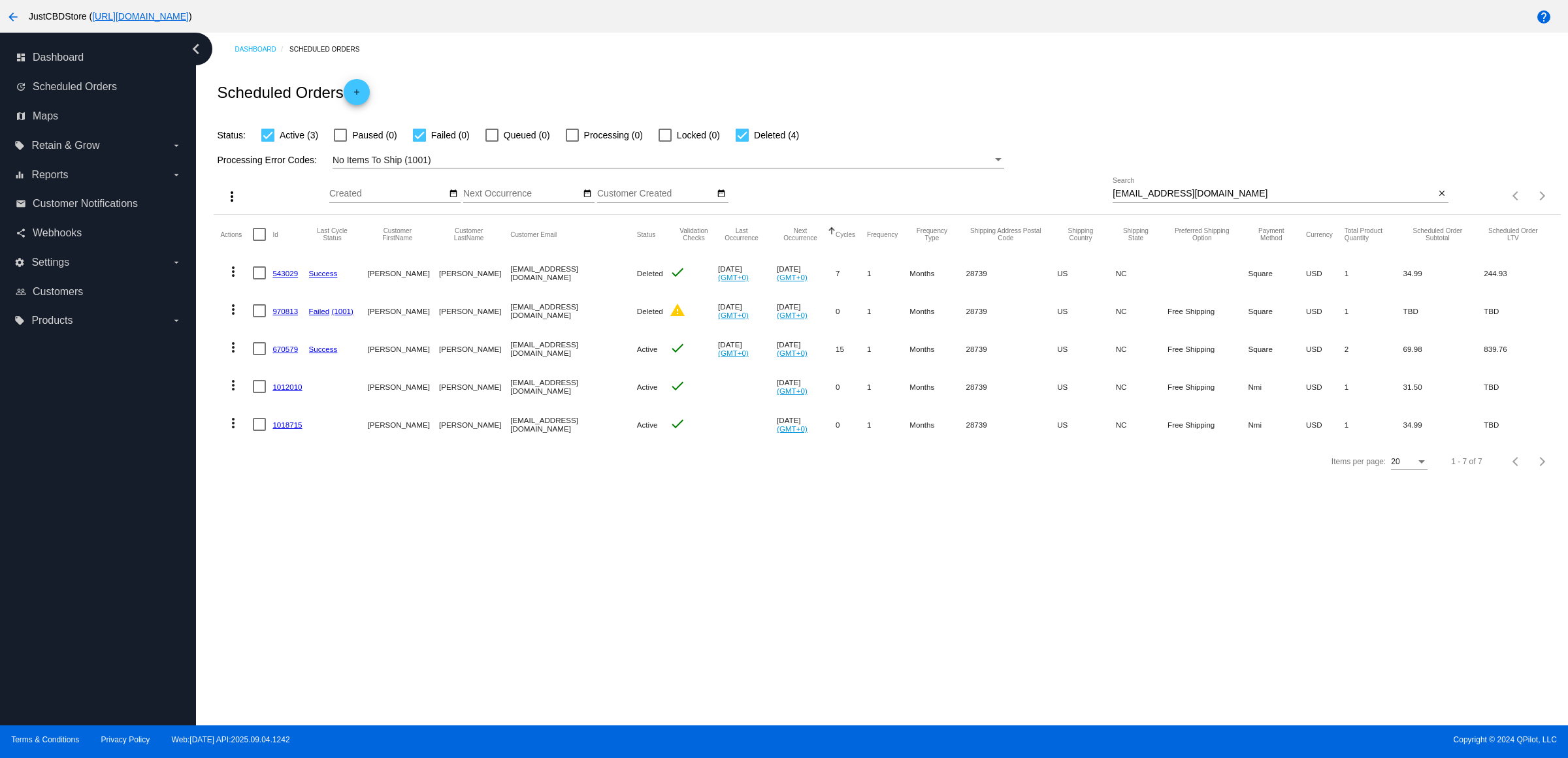
click at [235, 393] on mat-icon "more_vert" at bounding box center [233, 385] width 16 height 16
click at [309, 560] on button "delete Delete" at bounding box center [290, 568] width 130 height 31
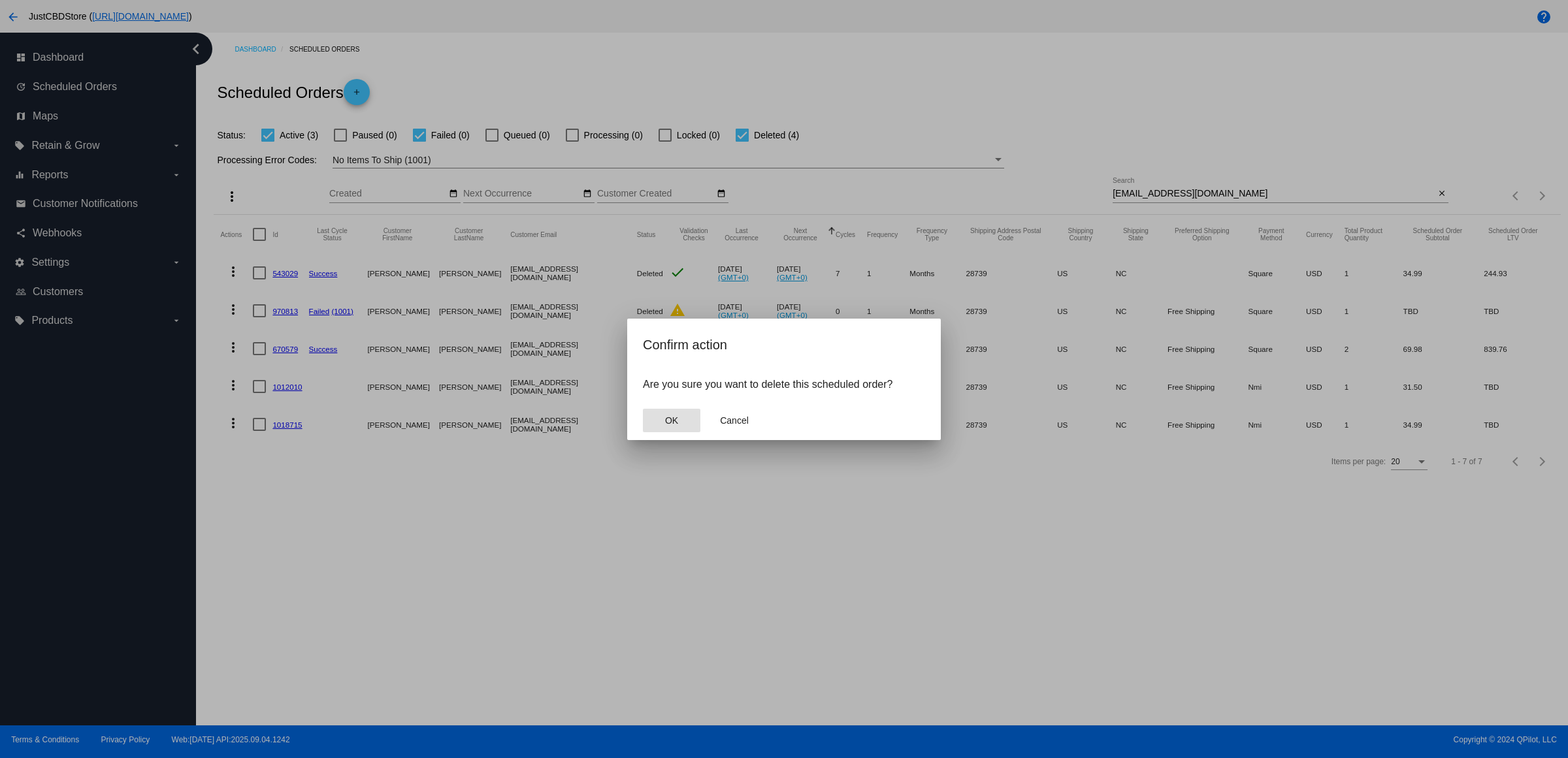
click at [675, 425] on span "OK" at bounding box center [671, 421] width 13 height 10
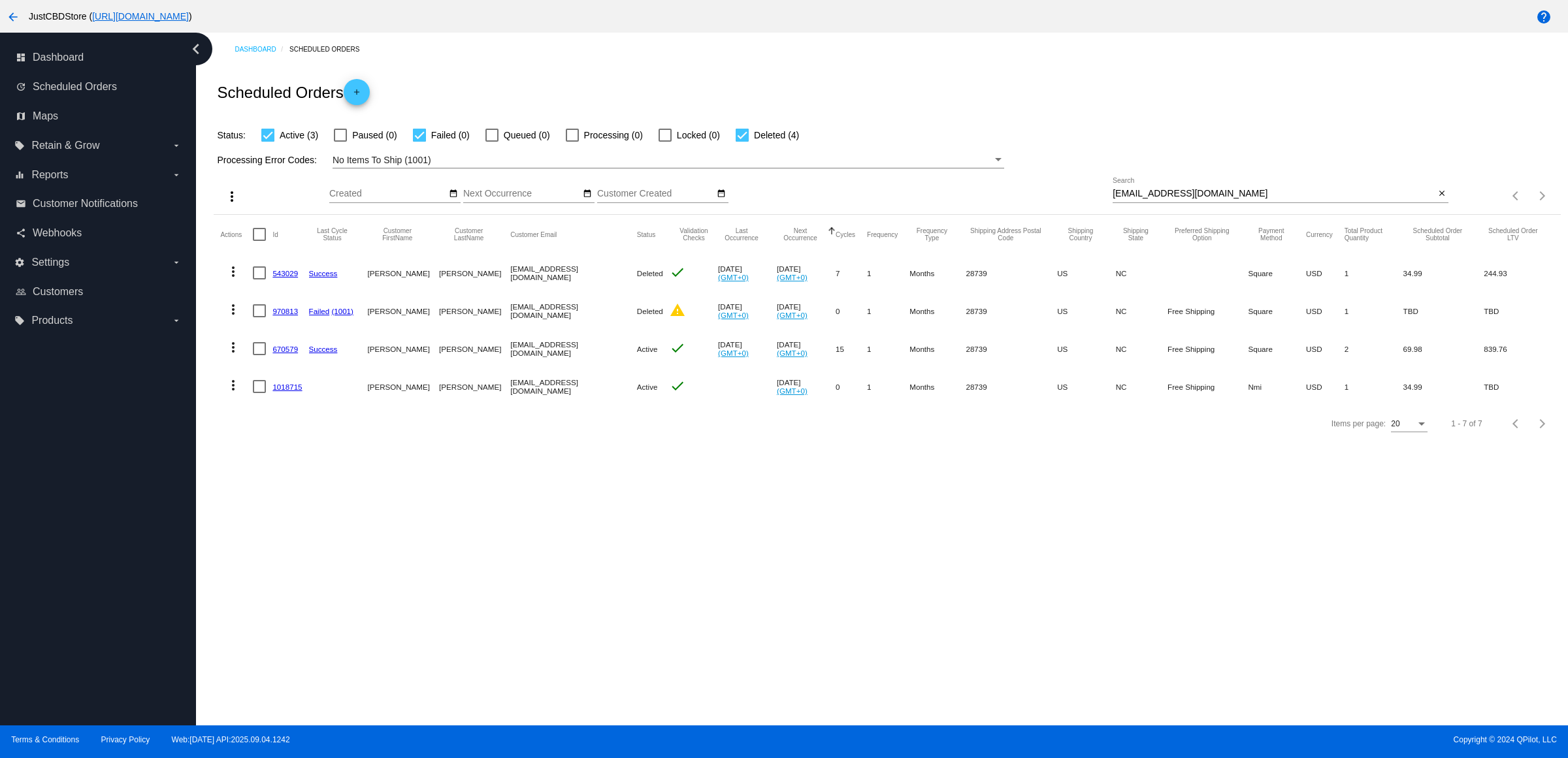
click at [239, 393] on mat-icon "more_vert" at bounding box center [233, 385] width 16 height 16
click at [292, 570] on button "delete Delete" at bounding box center [290, 568] width 130 height 31
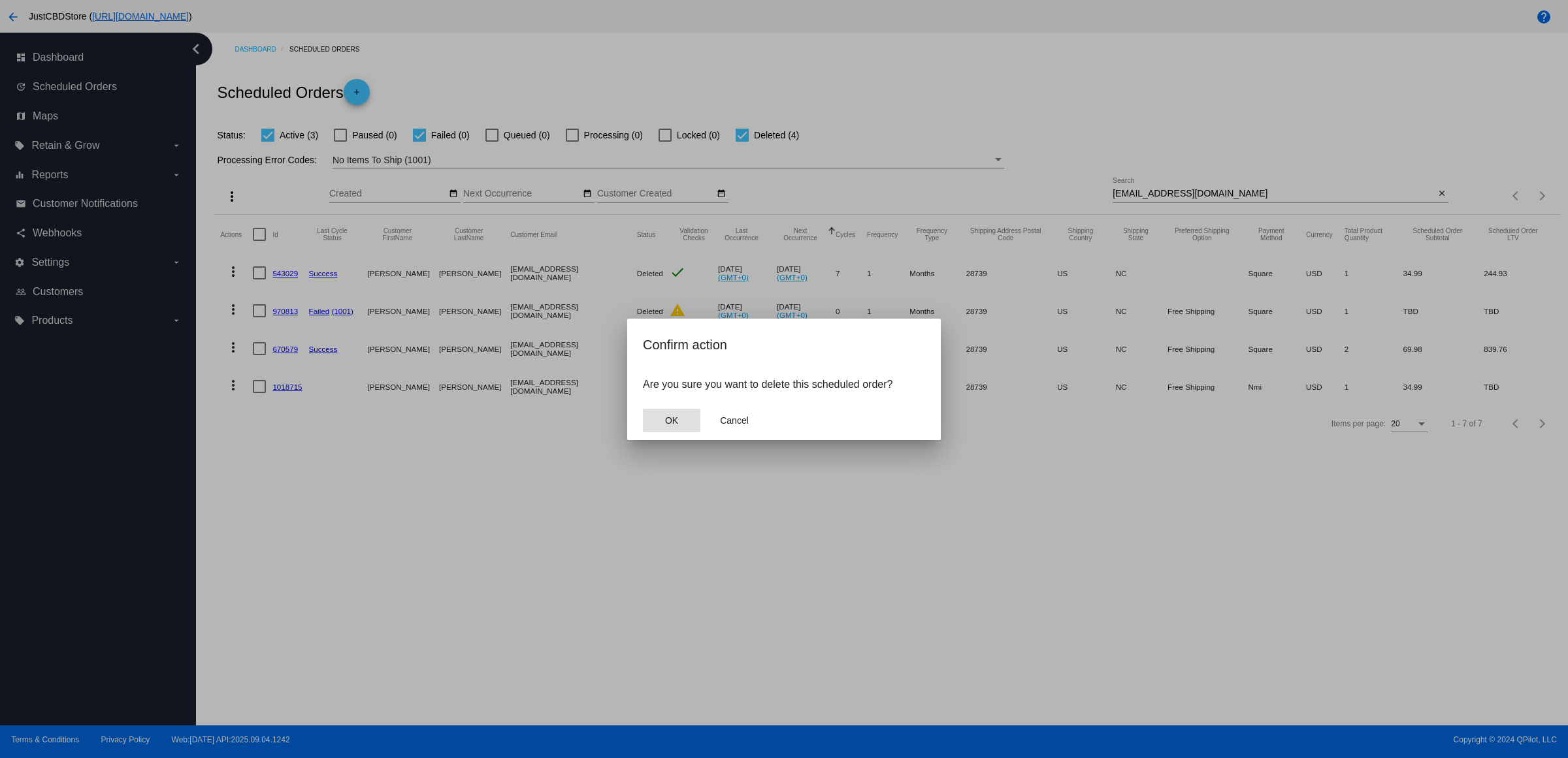
click at [680, 423] on button "OK" at bounding box center [671, 420] width 58 height 23
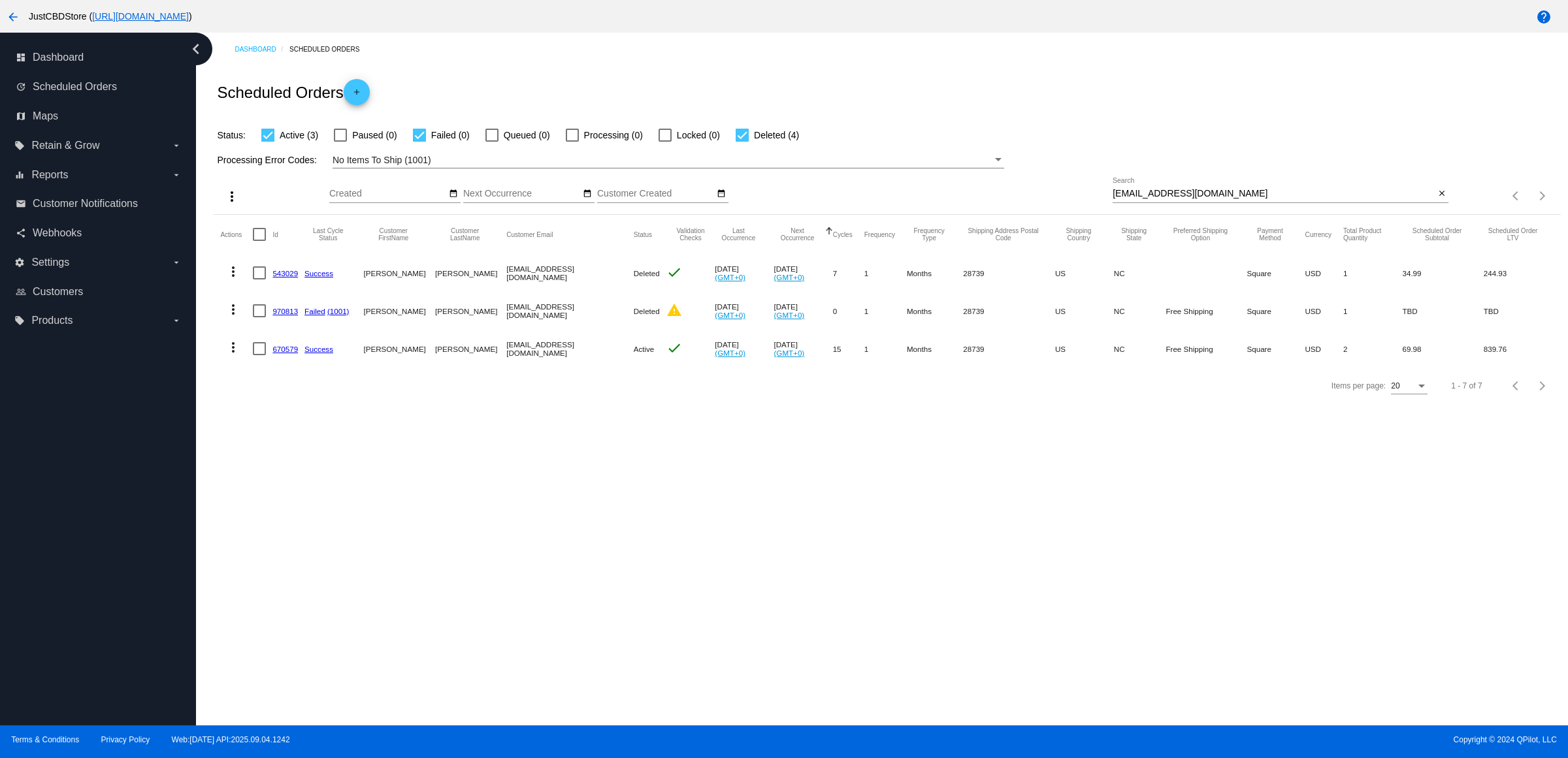
click at [1041, 533] on div "Dashboard Scheduled Orders Scheduled Orders add Status: Active (3) Paused (0) F…" at bounding box center [882, 379] width 1372 height 693
click at [297, 354] on link "670579" at bounding box center [285, 348] width 25 height 8
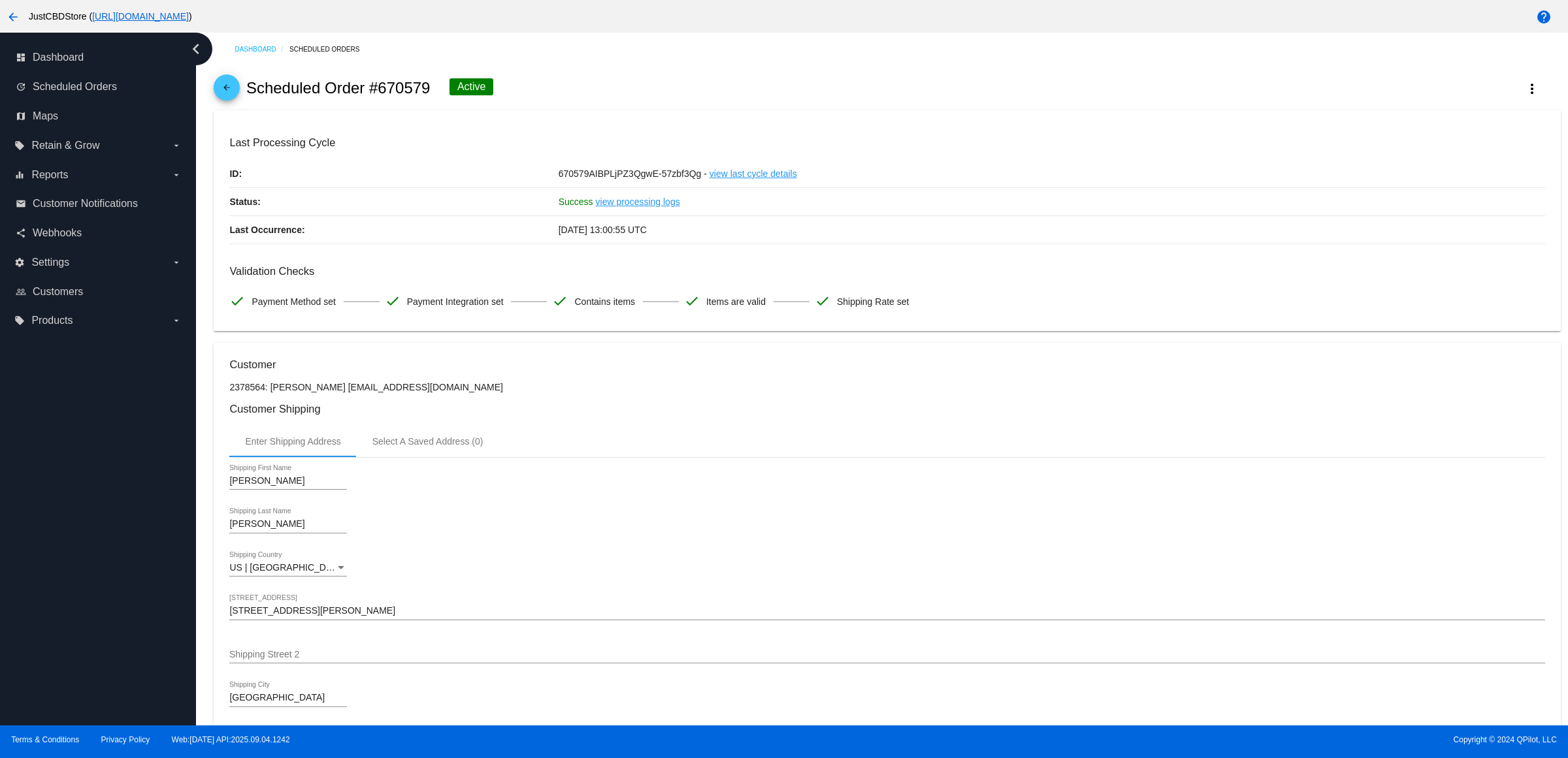
click at [232, 91] on mat-icon "arrow_back" at bounding box center [226, 91] width 16 height 16
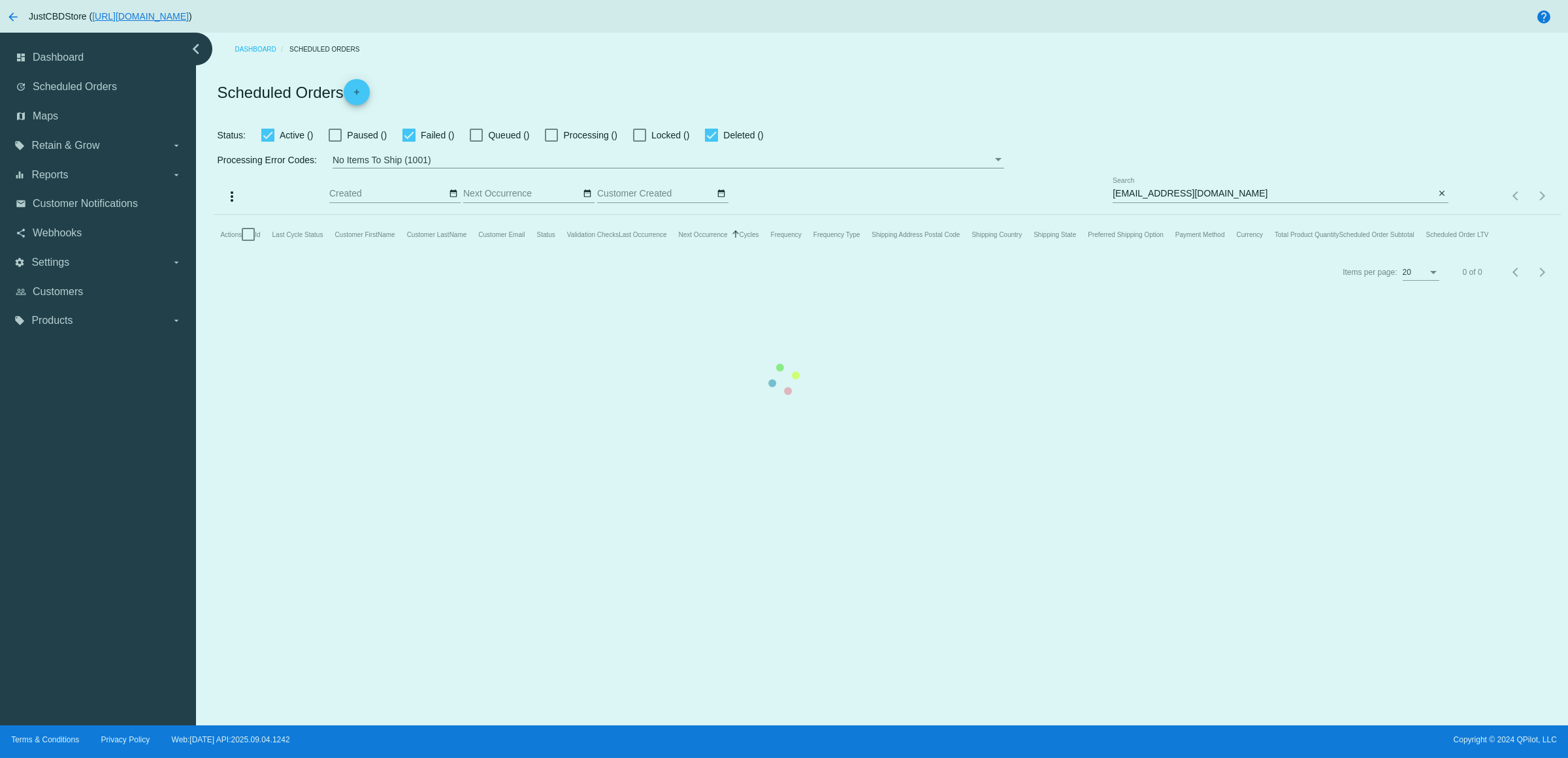
checkbox input "true"
